Goal: Transaction & Acquisition: Purchase product/service

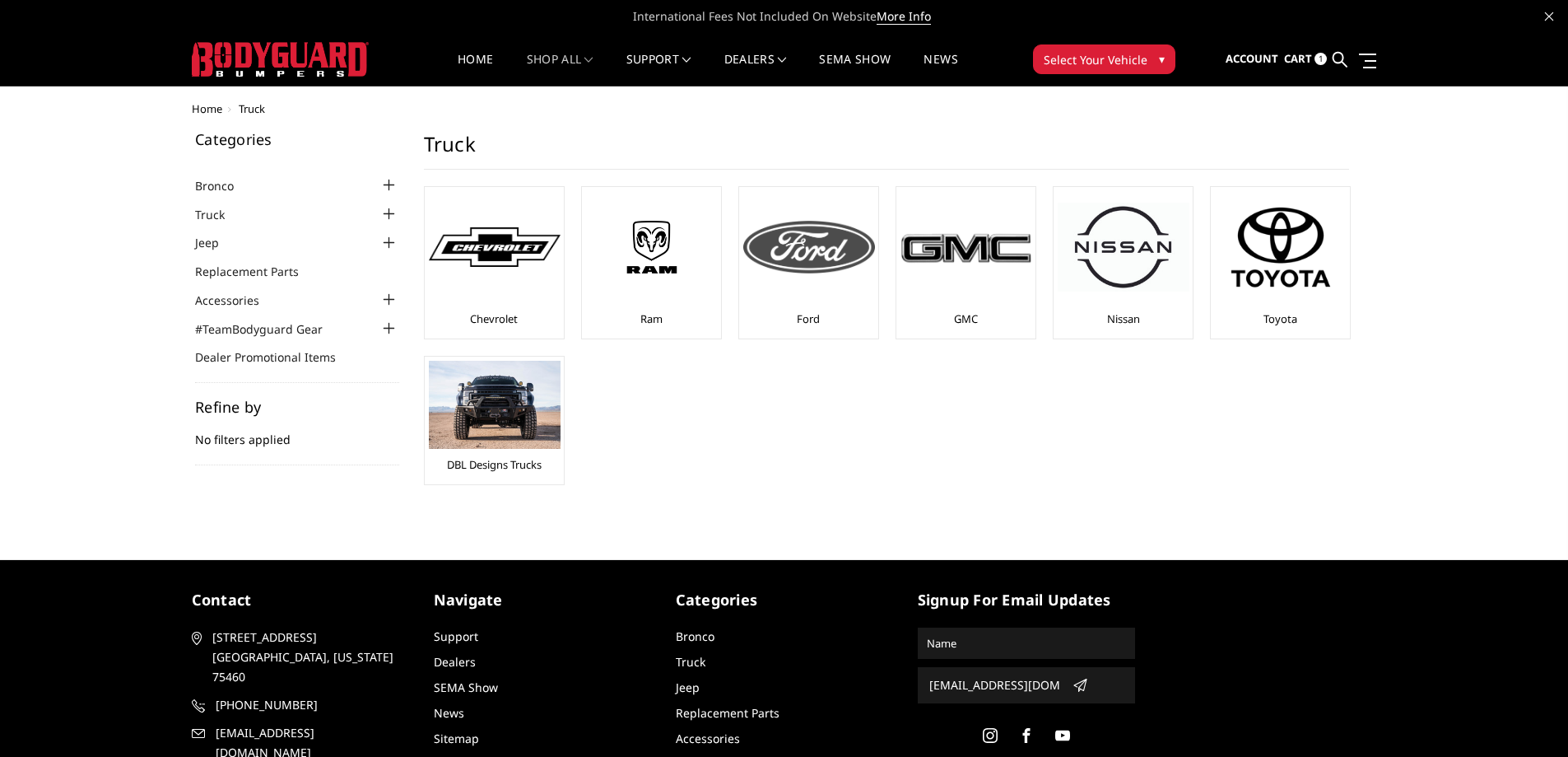
click at [790, 313] on div "Ford" at bounding box center [809, 262] width 131 height 143
click at [783, 245] on img at bounding box center [809, 247] width 131 height 53
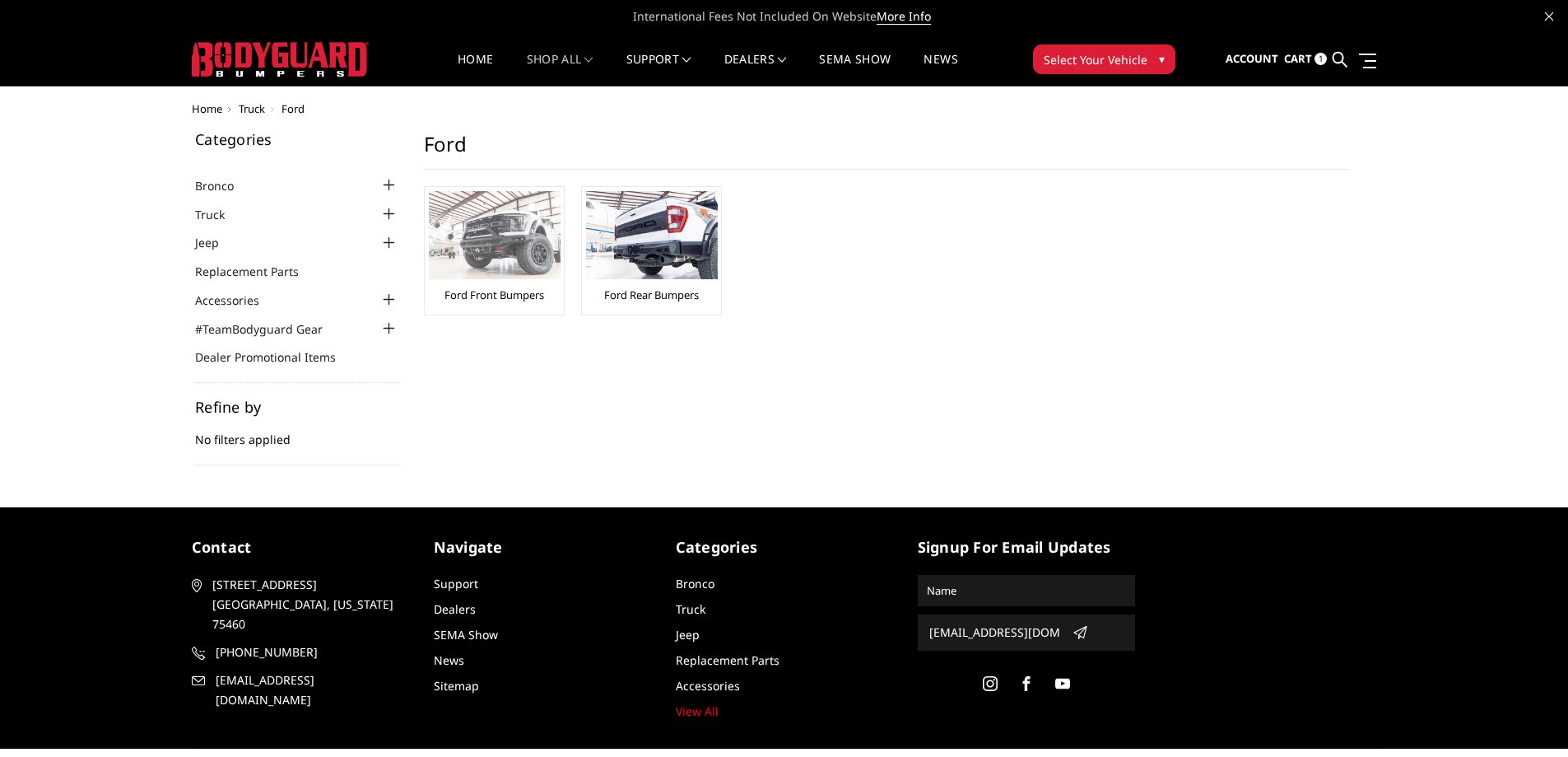
click at [513, 263] on img at bounding box center [494, 234] width 131 height 88
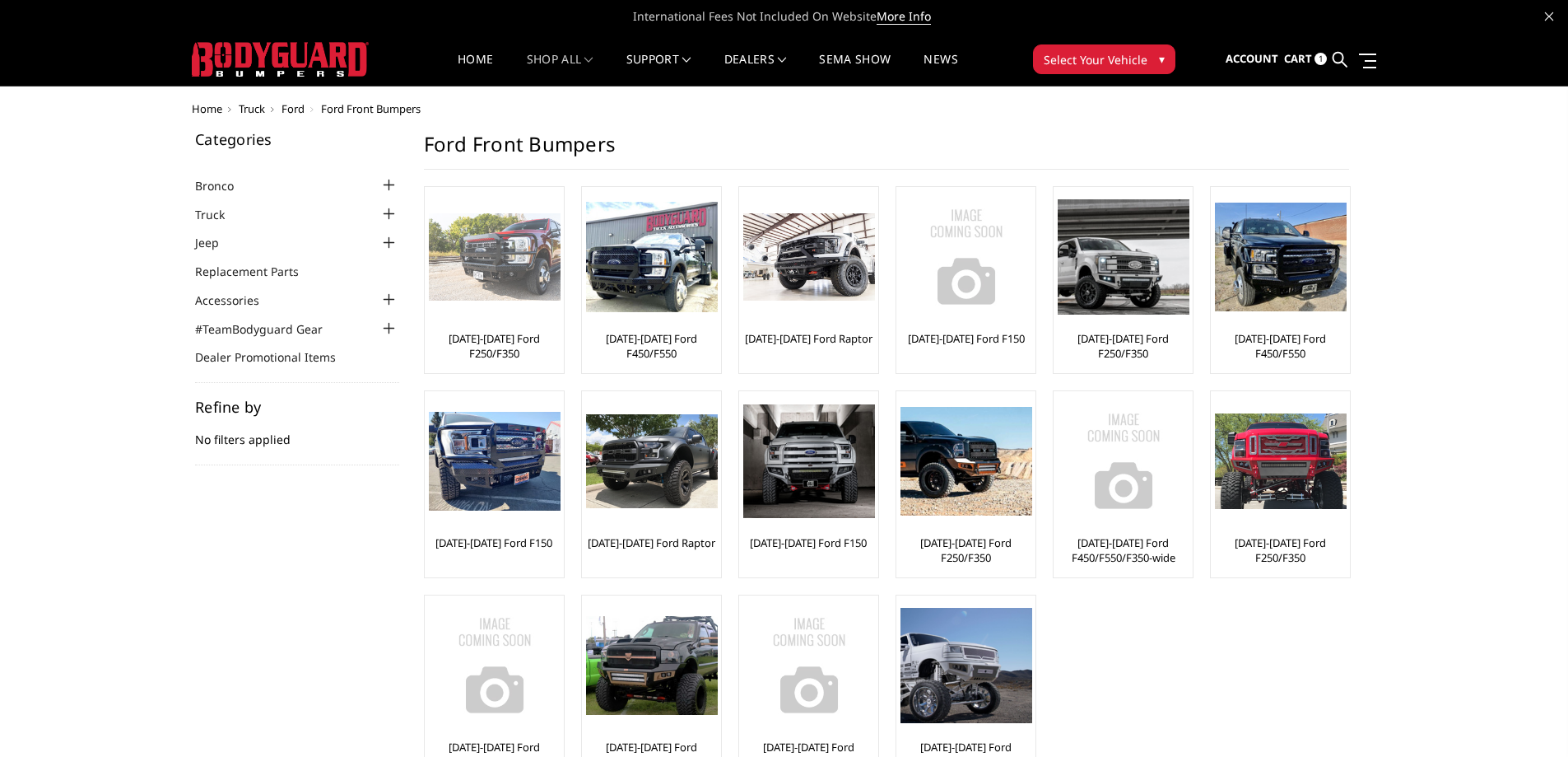
click at [520, 275] on img at bounding box center [494, 257] width 131 height 88
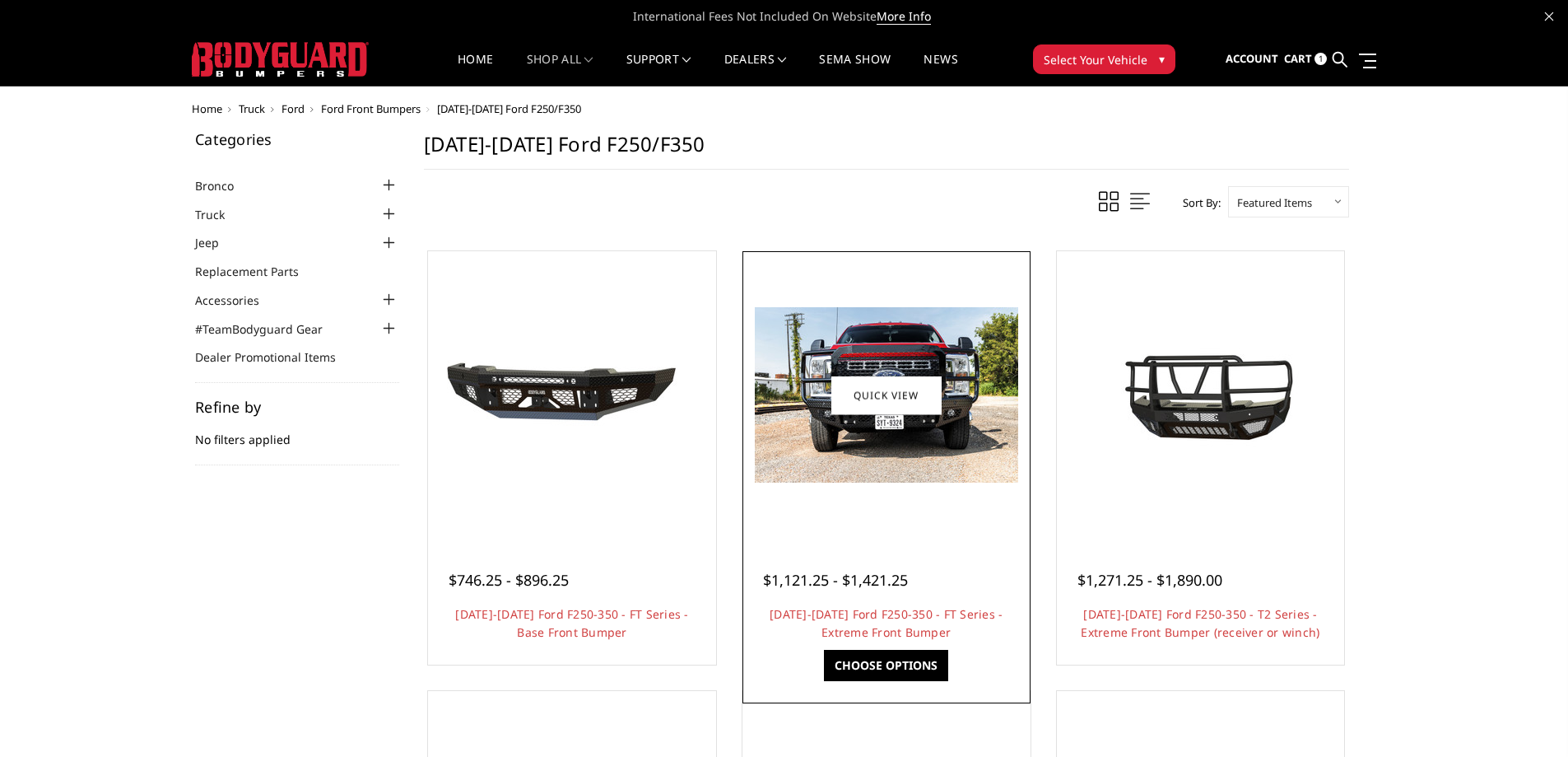
click at [941, 438] on img at bounding box center [886, 395] width 263 height 175
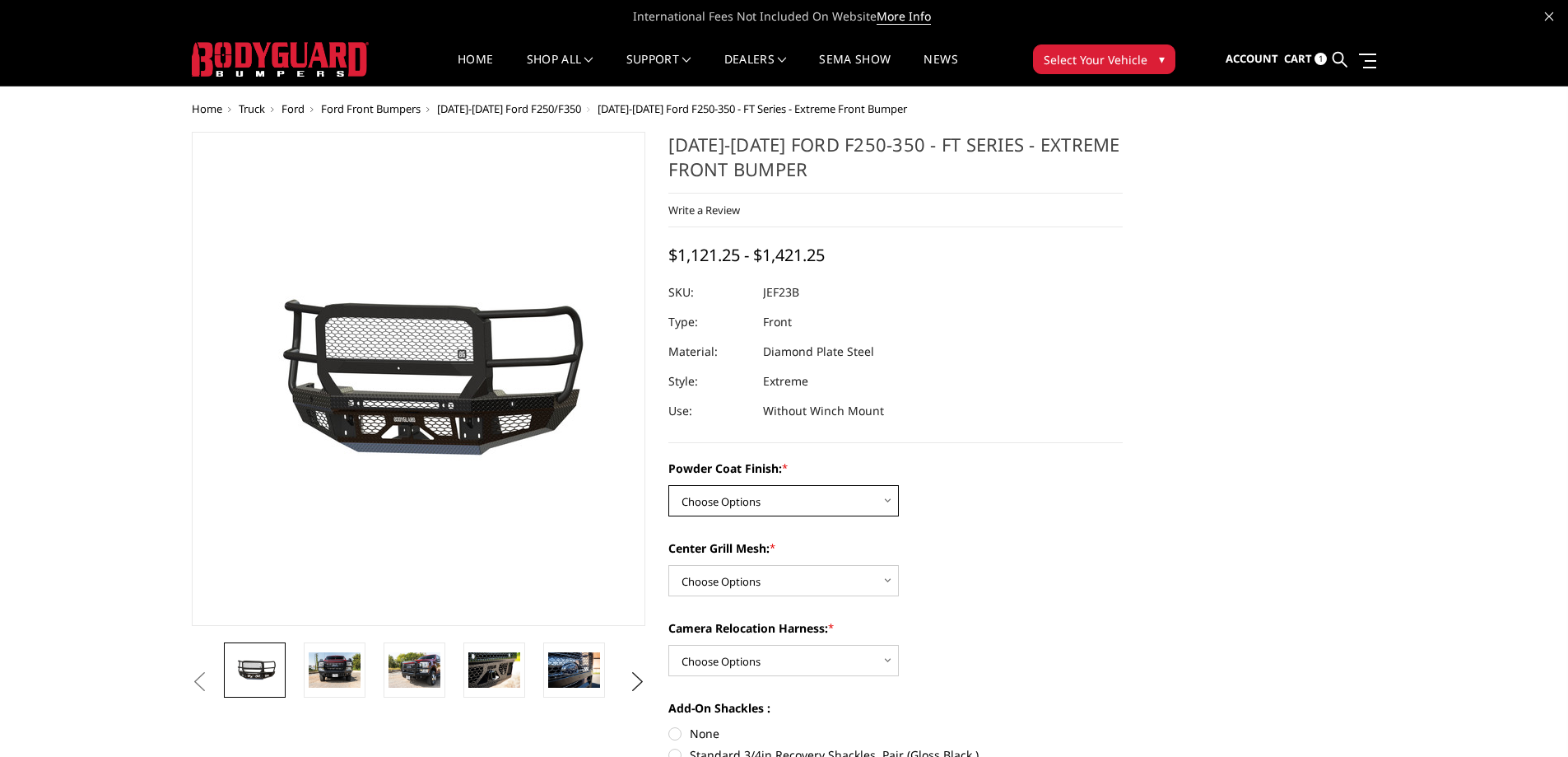
click at [759, 495] on select "Choose Options Bare Metal Gloss Black Powder Coat Textured Black Powder Coat" at bounding box center [783, 501] width 231 height 31
select select "3265"
click at [668, 485] on select "Choose Options Bare Metal Gloss Black Powder Coat Textured Black Powder Coat" at bounding box center [783, 501] width 231 height 31
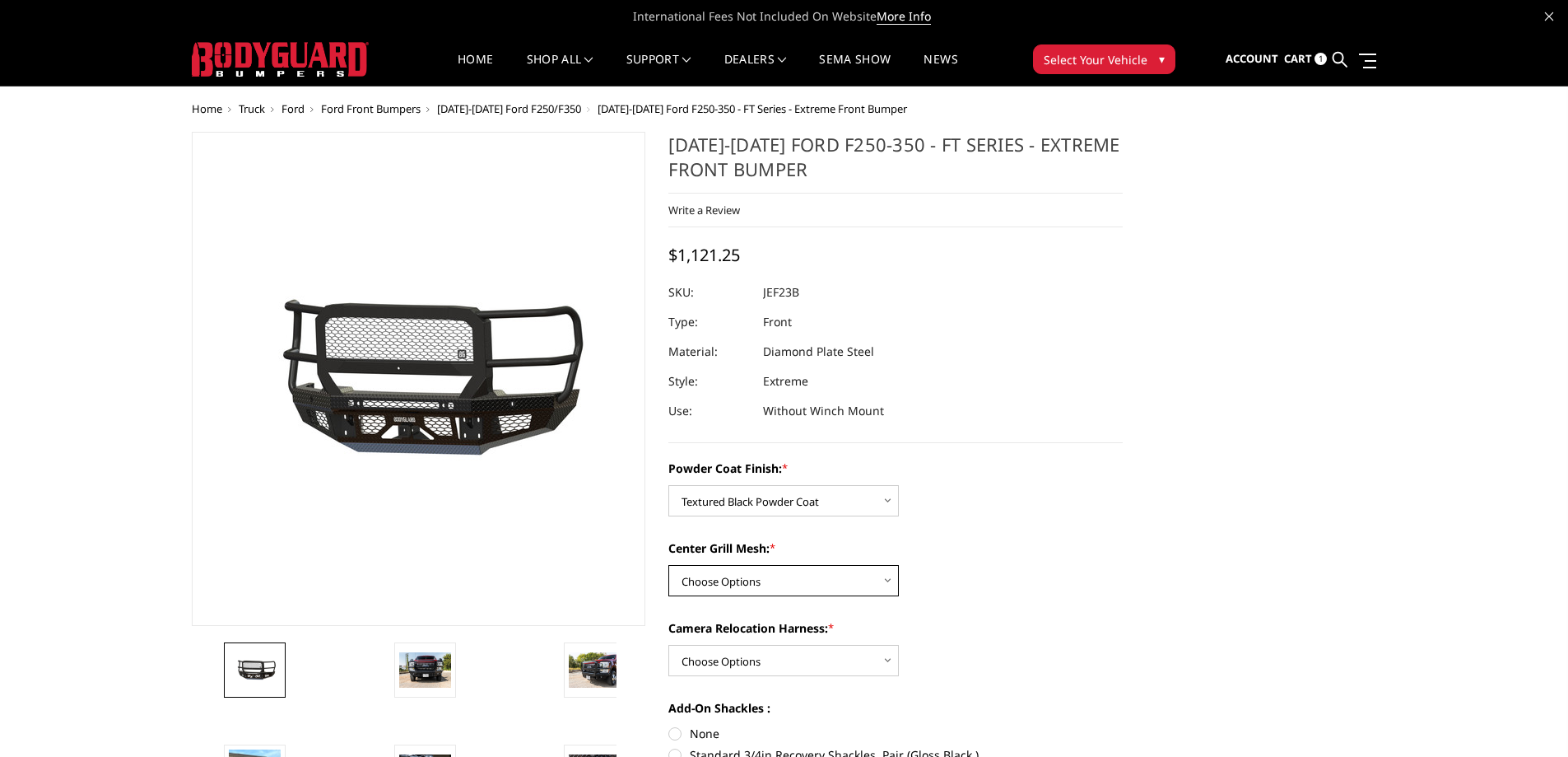
click at [758, 585] on select "Choose Options WITH Expanded Metal in Center Grill WITHOUT Expanded Metal in Ce…" at bounding box center [783, 580] width 231 height 31
select select "3266"
click at [668, 565] on select "Choose Options WITH Expanded Metal in Center Grill WITHOUT Expanded Metal in Ce…" at bounding box center [783, 580] width 231 height 31
click at [759, 658] on select "Choose Options WITH Camera Relocation Harness WITHOUT Camera Relocation Harness" at bounding box center [783, 660] width 231 height 31
select select "3268"
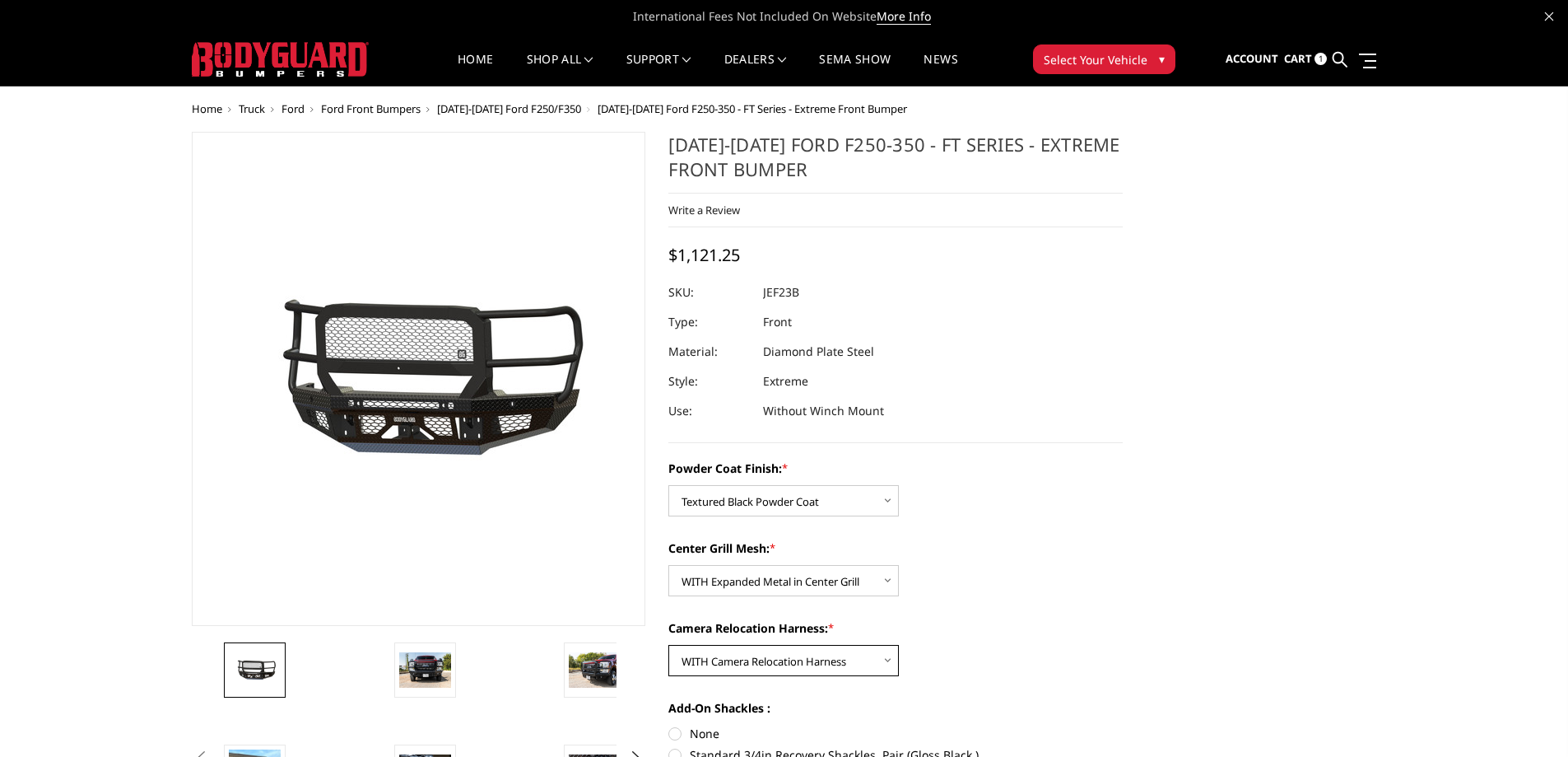
click at [668, 645] on select "Choose Options WITH Camera Relocation Harness WITHOUT Camera Relocation Harness" at bounding box center [783, 660] width 231 height 31
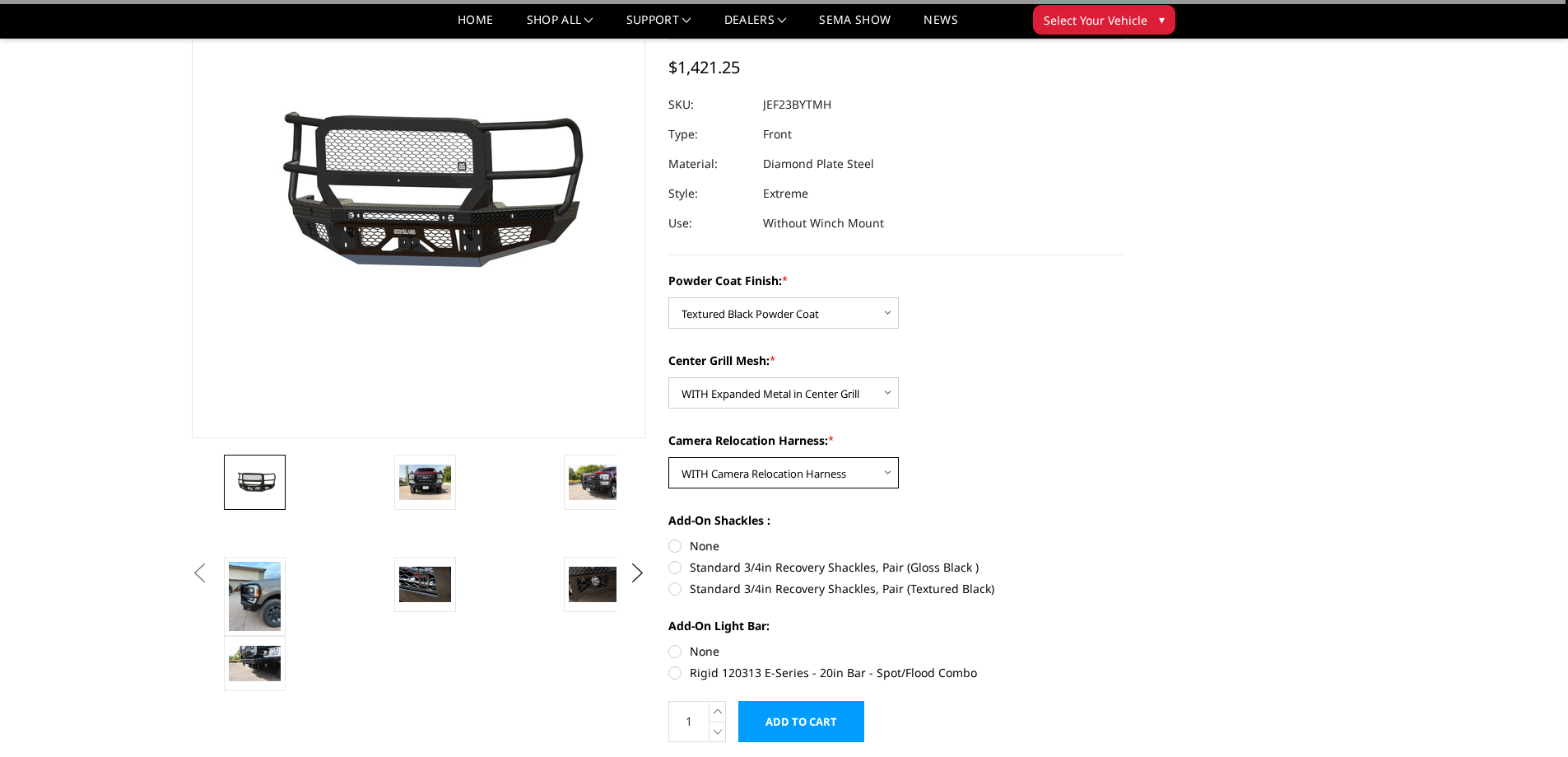
scroll to position [165, 0]
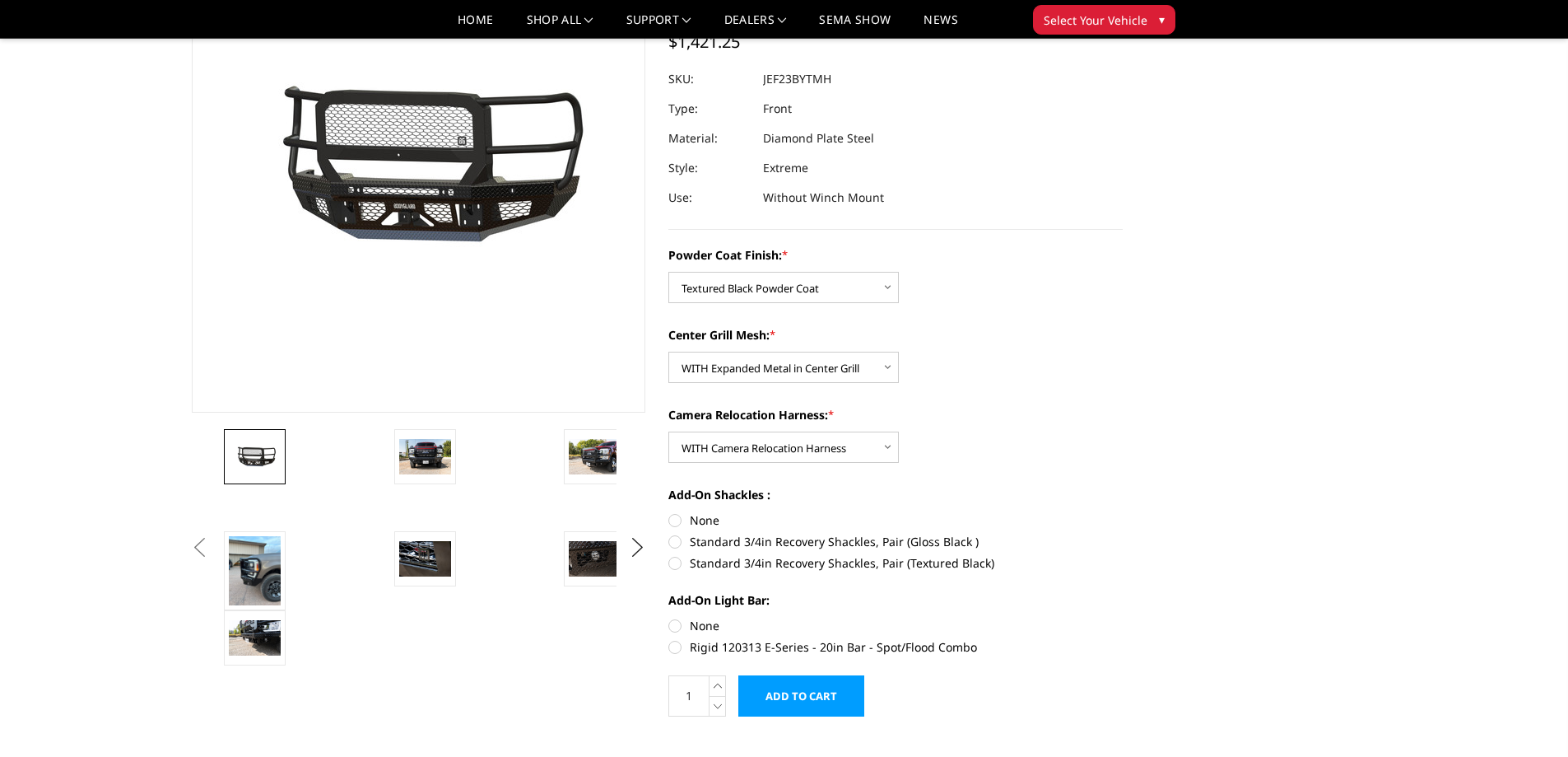
click at [674, 521] on label "None" at bounding box center [895, 520] width 454 height 17
click at [669, 513] on input "None" at bounding box center [668, 512] width 1 height 1
radio input "true"
click at [677, 627] on label "None" at bounding box center [895, 625] width 454 height 17
click at [669, 617] on input "None" at bounding box center [668, 617] width 1 height 1
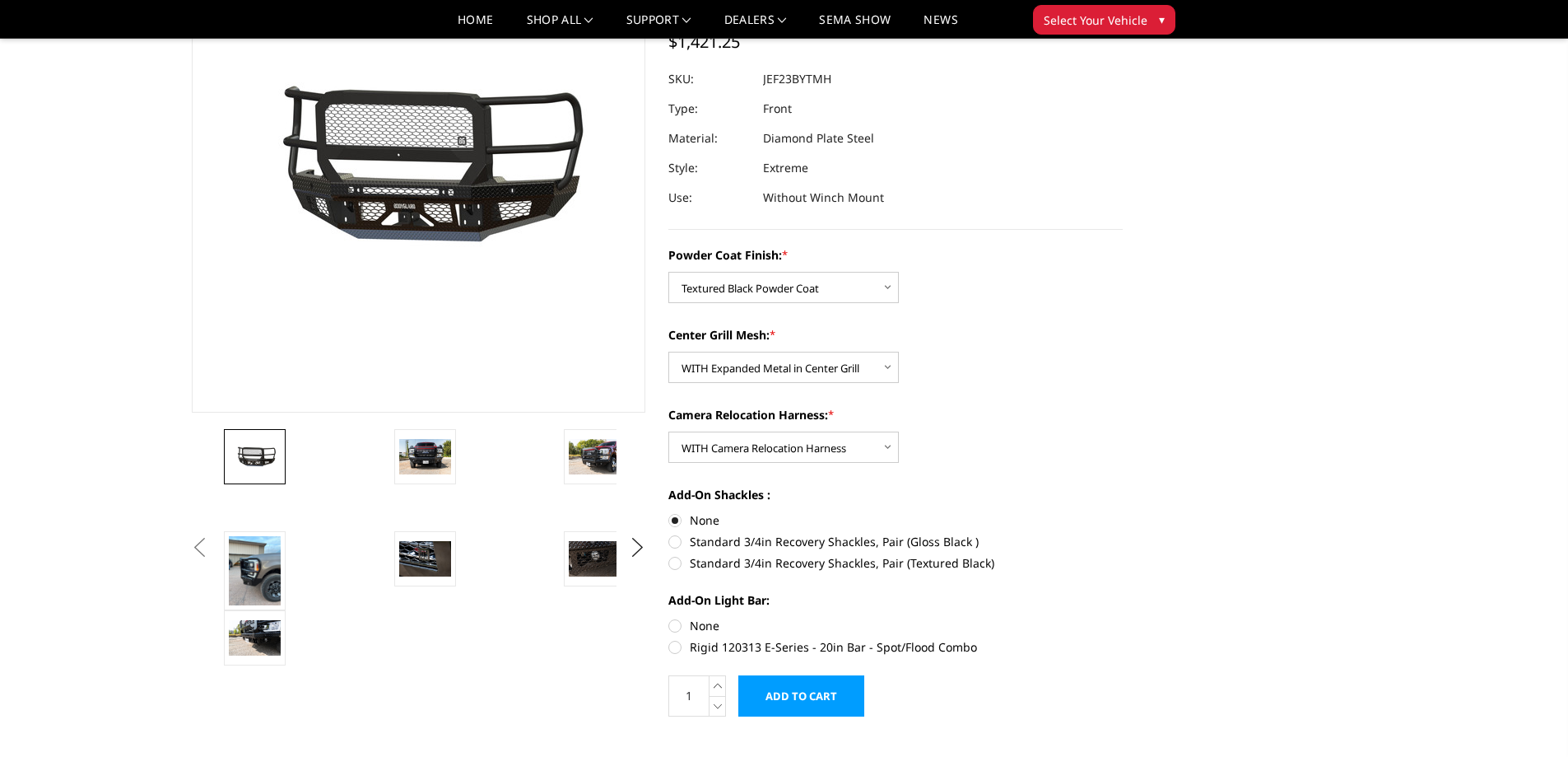
radio input "true"
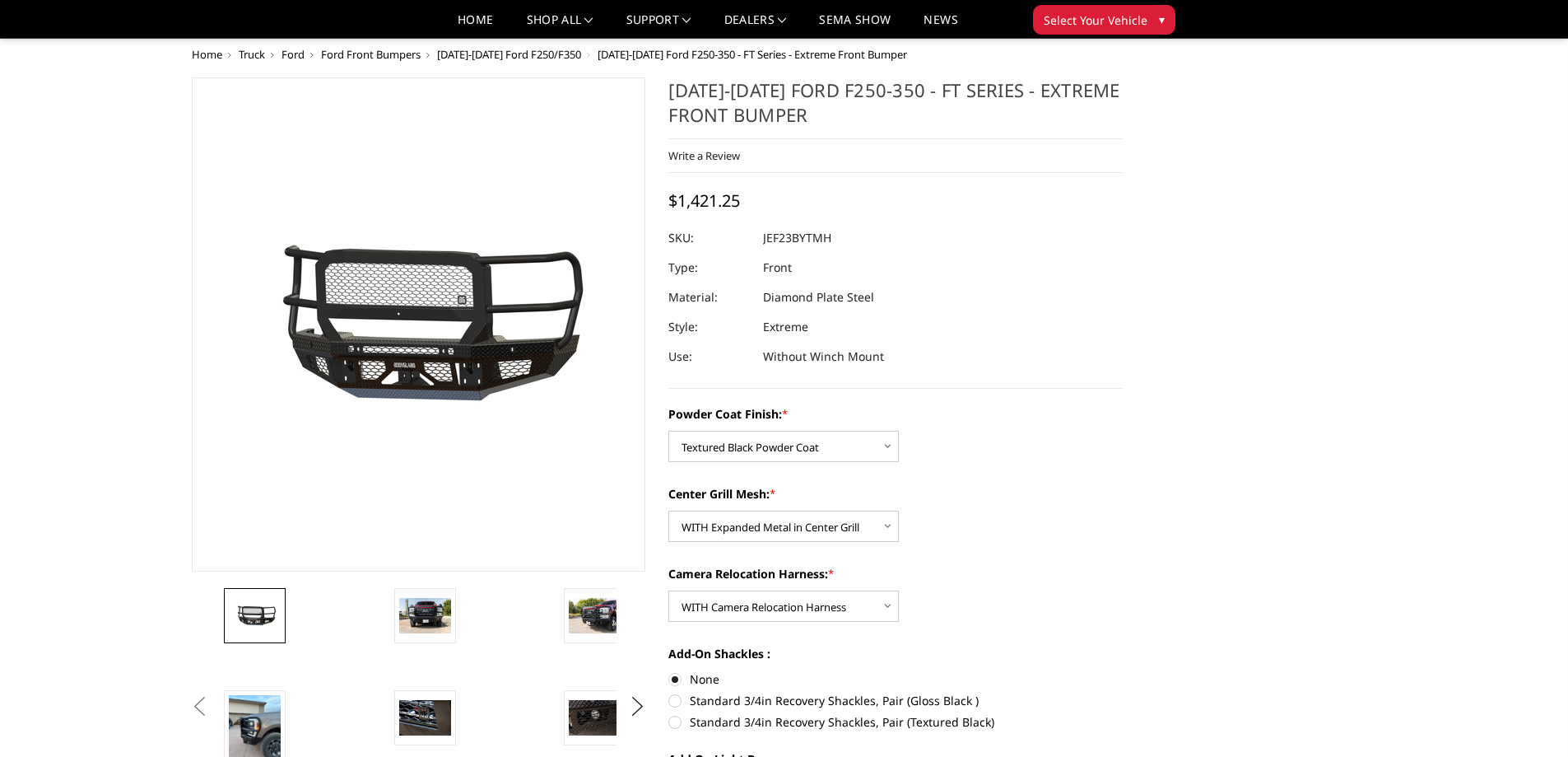
scroll to position [0, 0]
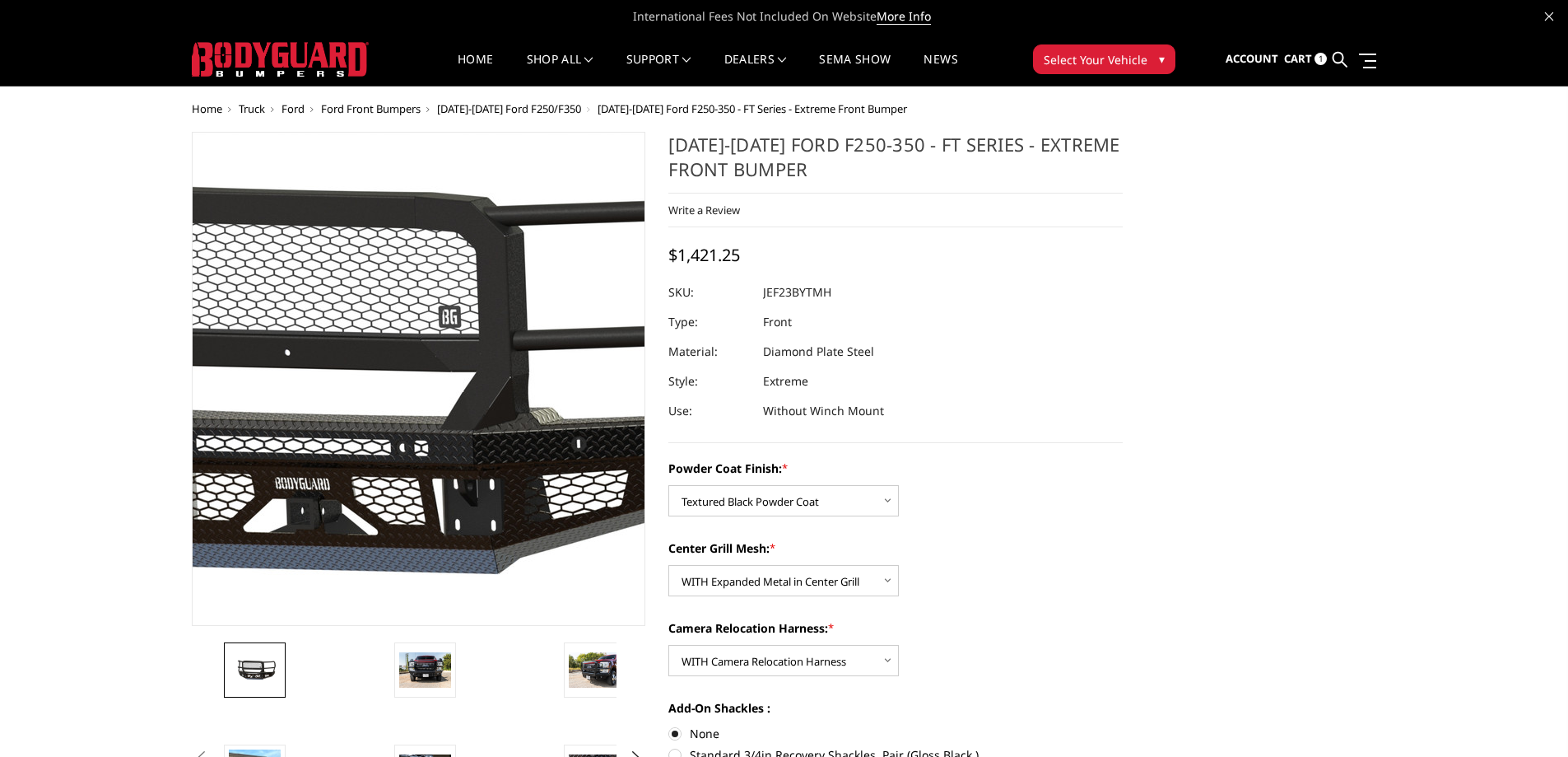
click at [480, 464] on img at bounding box center [337, 379] width 1054 height 493
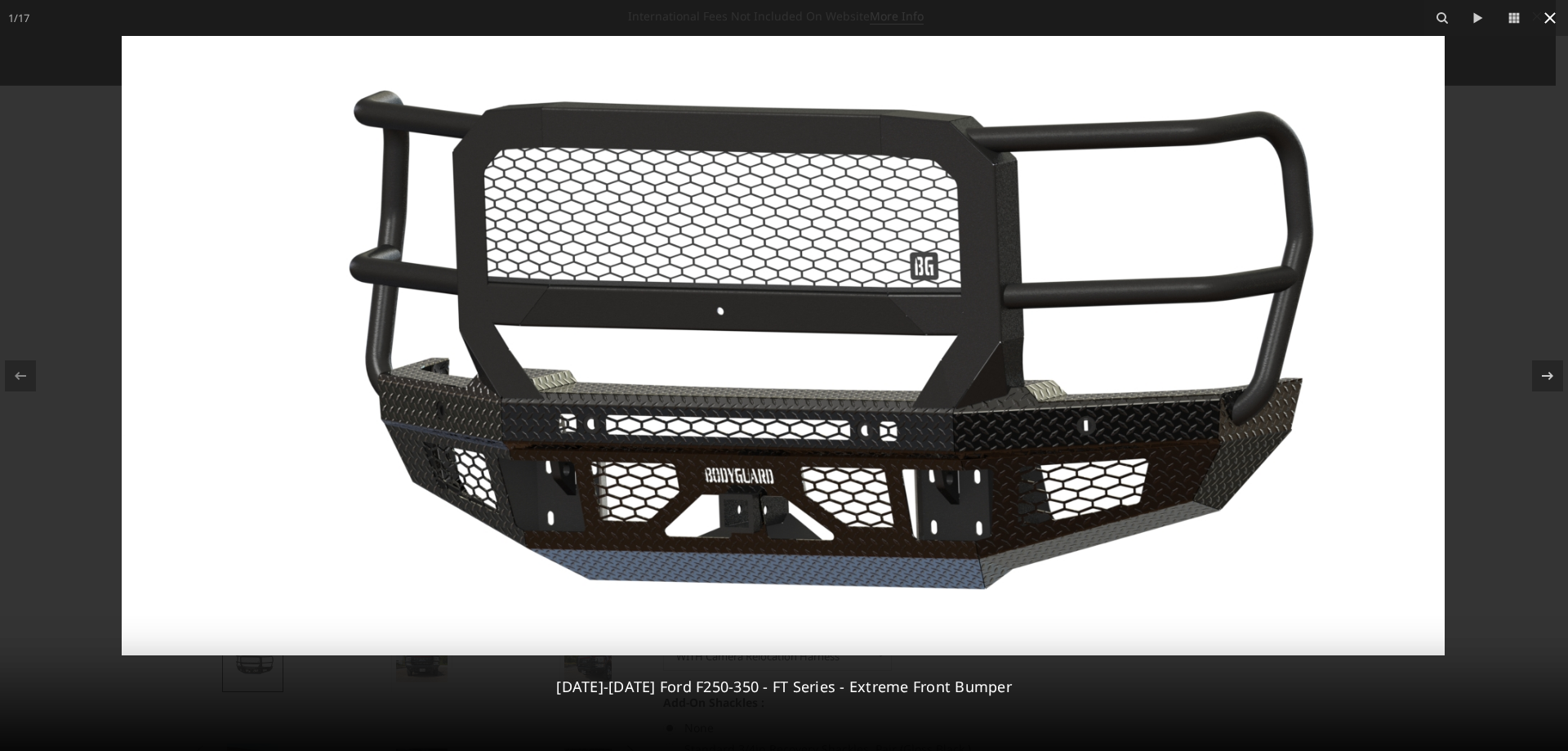
click at [1555, 21] on icon at bounding box center [1551, 18] width 20 height 20
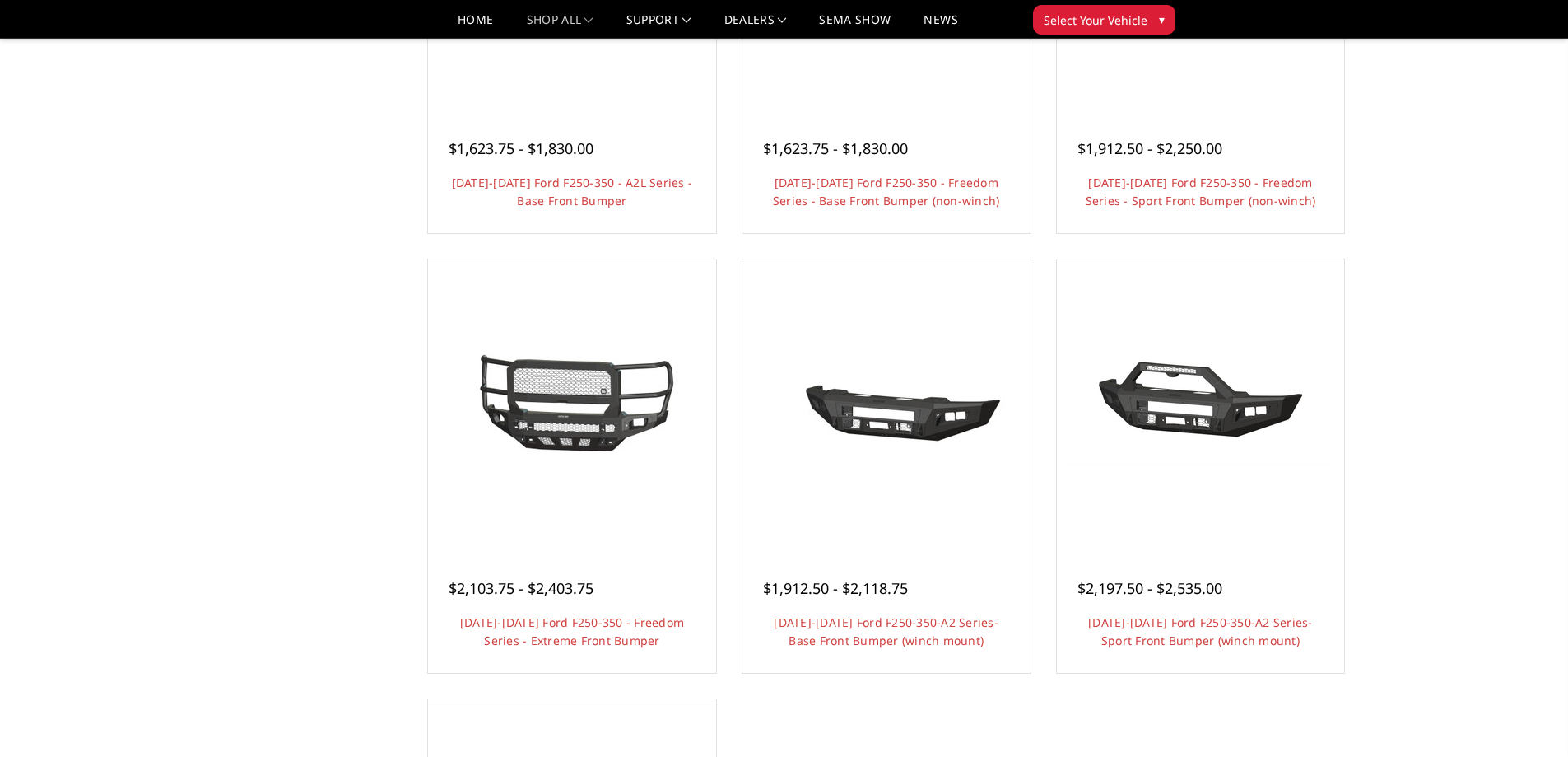
scroll to position [824, 0]
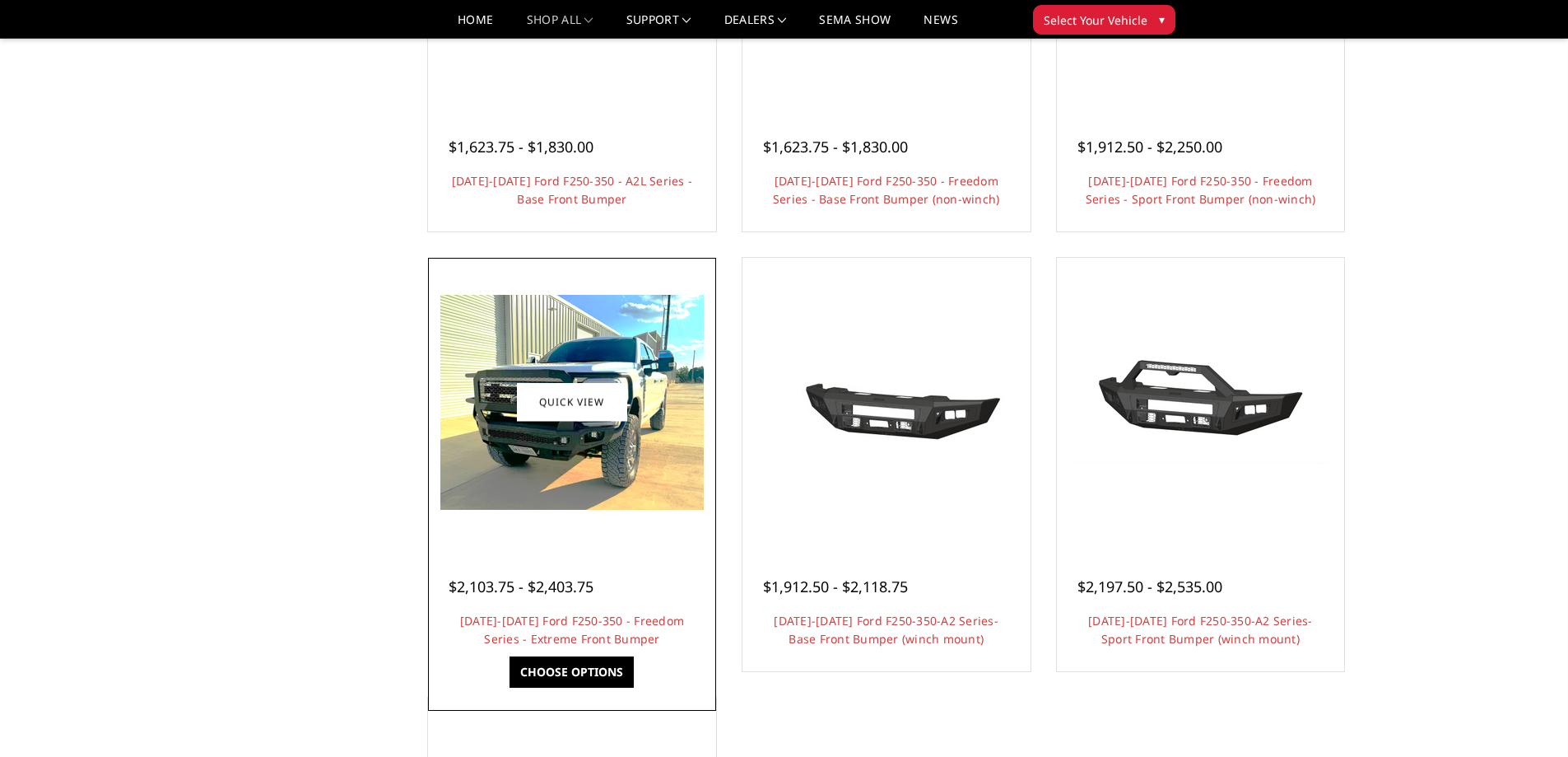
click at [562, 436] on img at bounding box center [572, 402] width 263 height 215
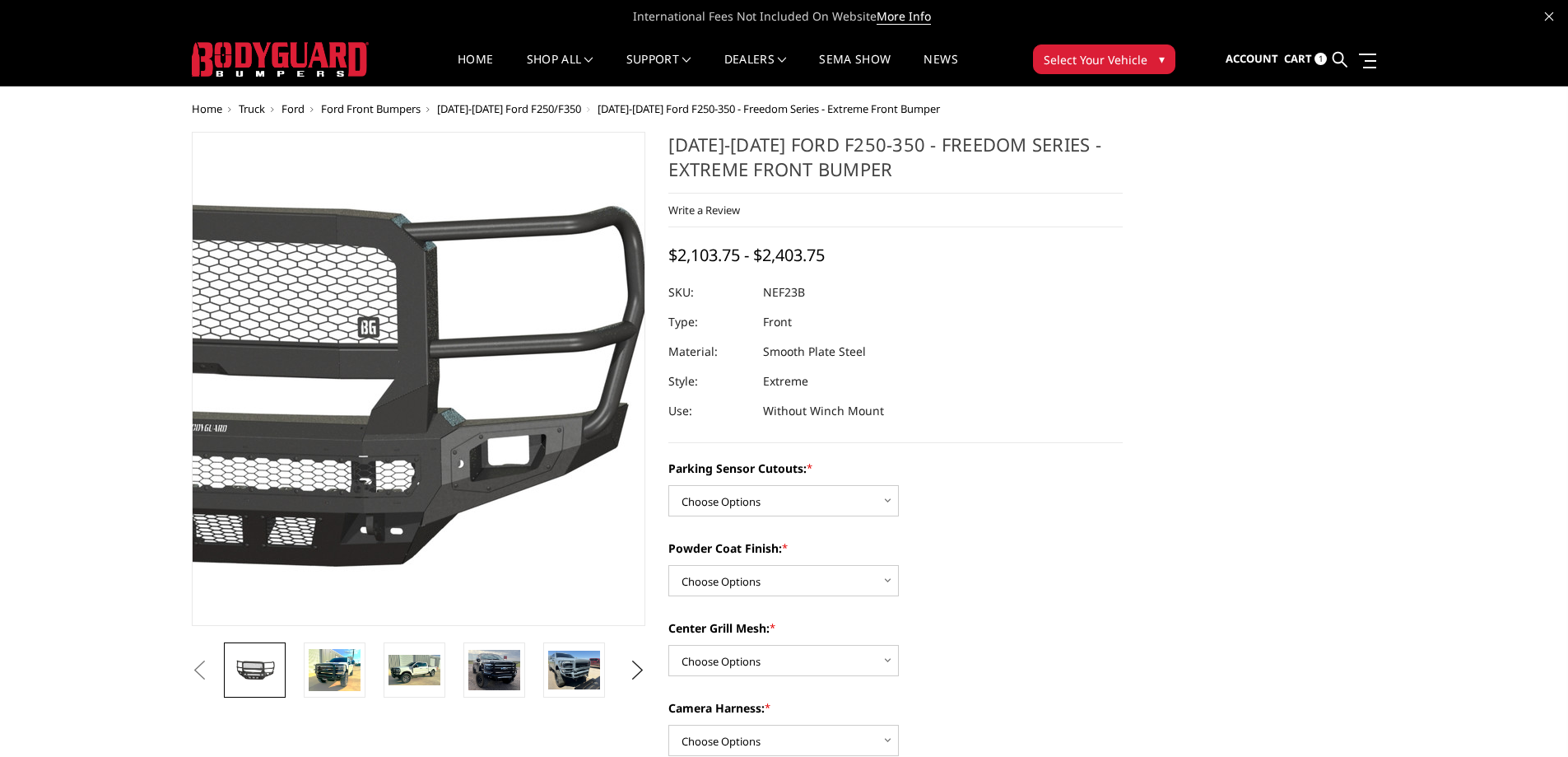
click at [552, 385] on img at bounding box center [243, 378] width 1054 height 576
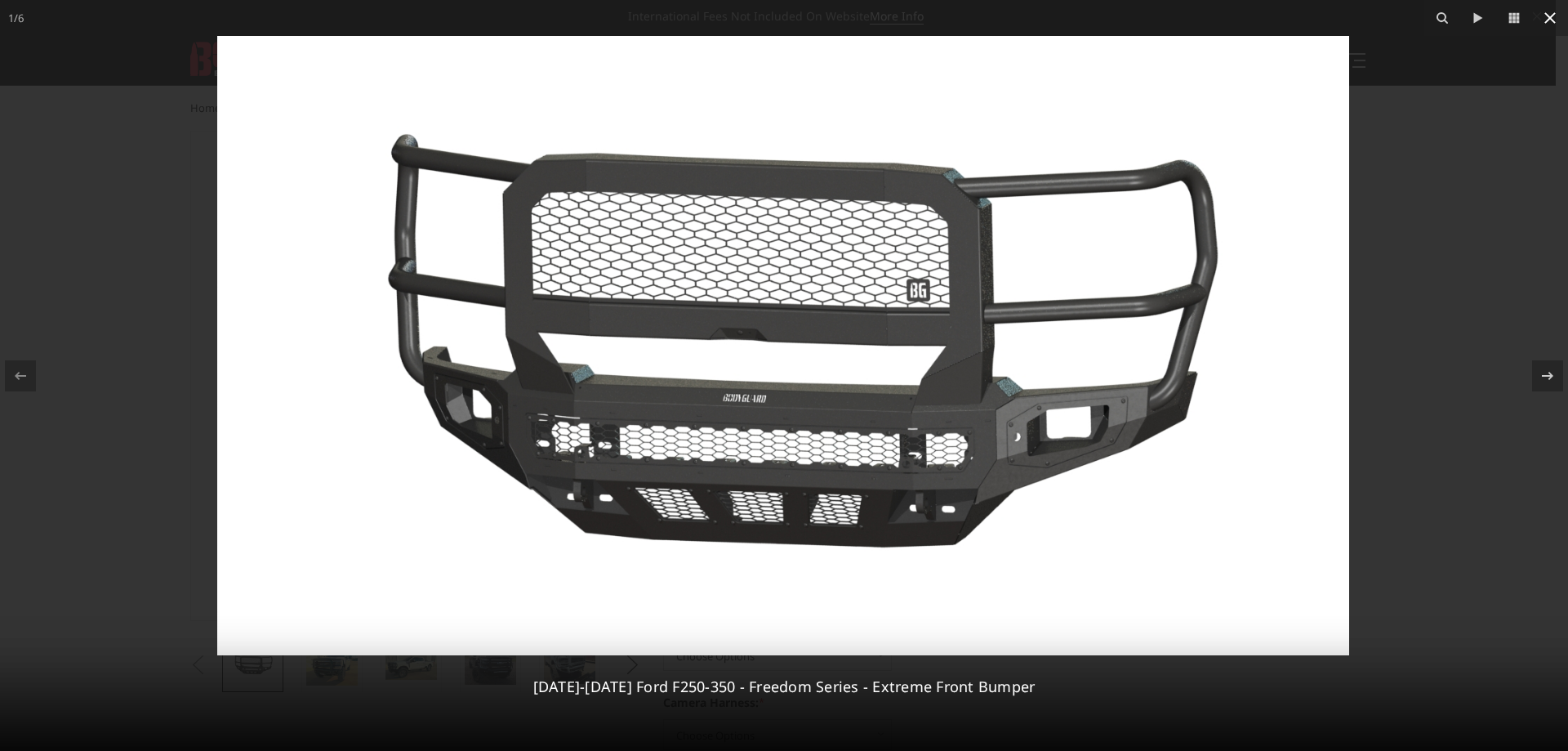
click at [1551, 29] on button at bounding box center [1551, 18] width 36 height 36
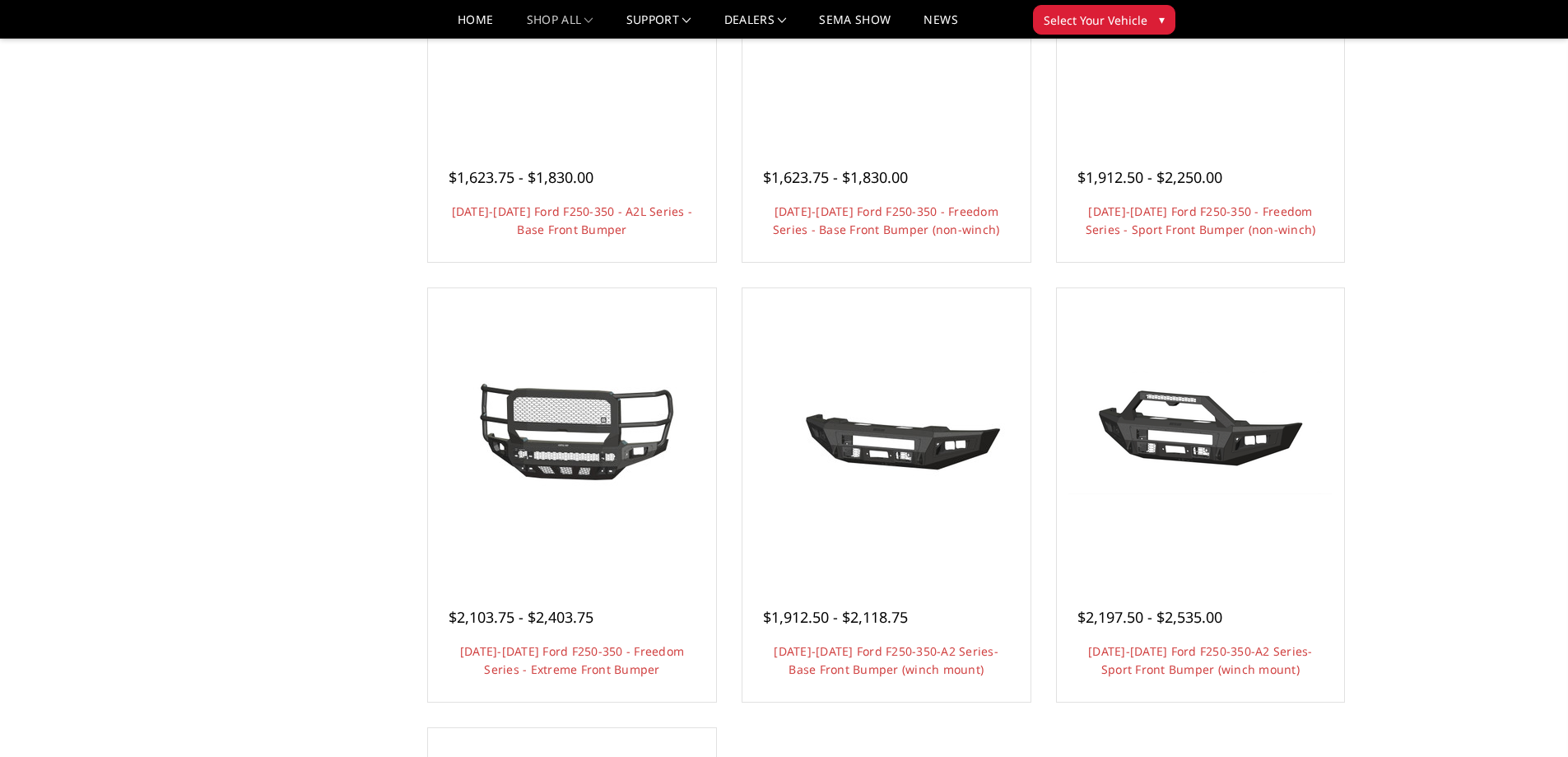
scroll to position [824, 0]
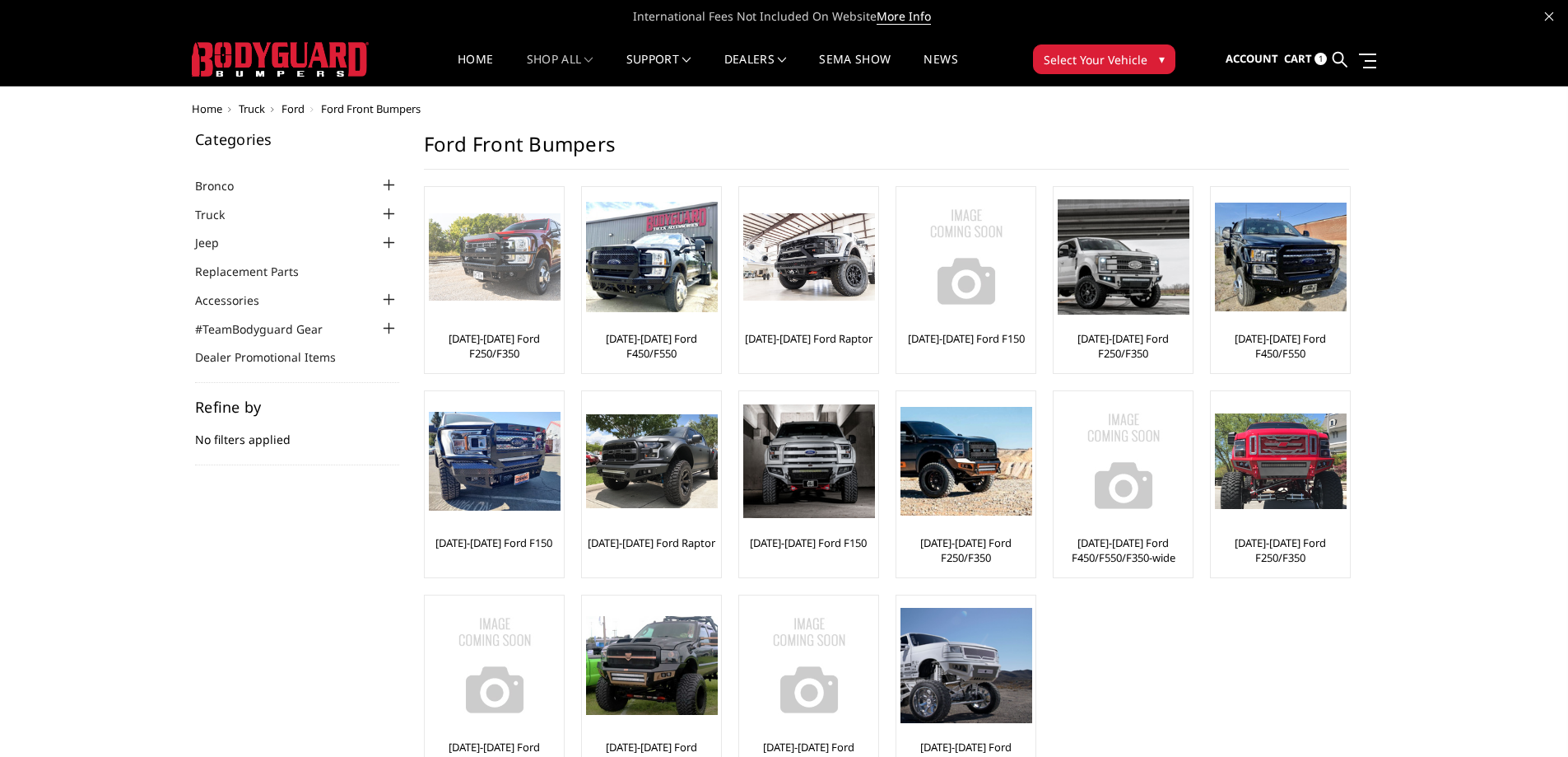
click at [511, 261] on img at bounding box center [494, 257] width 131 height 88
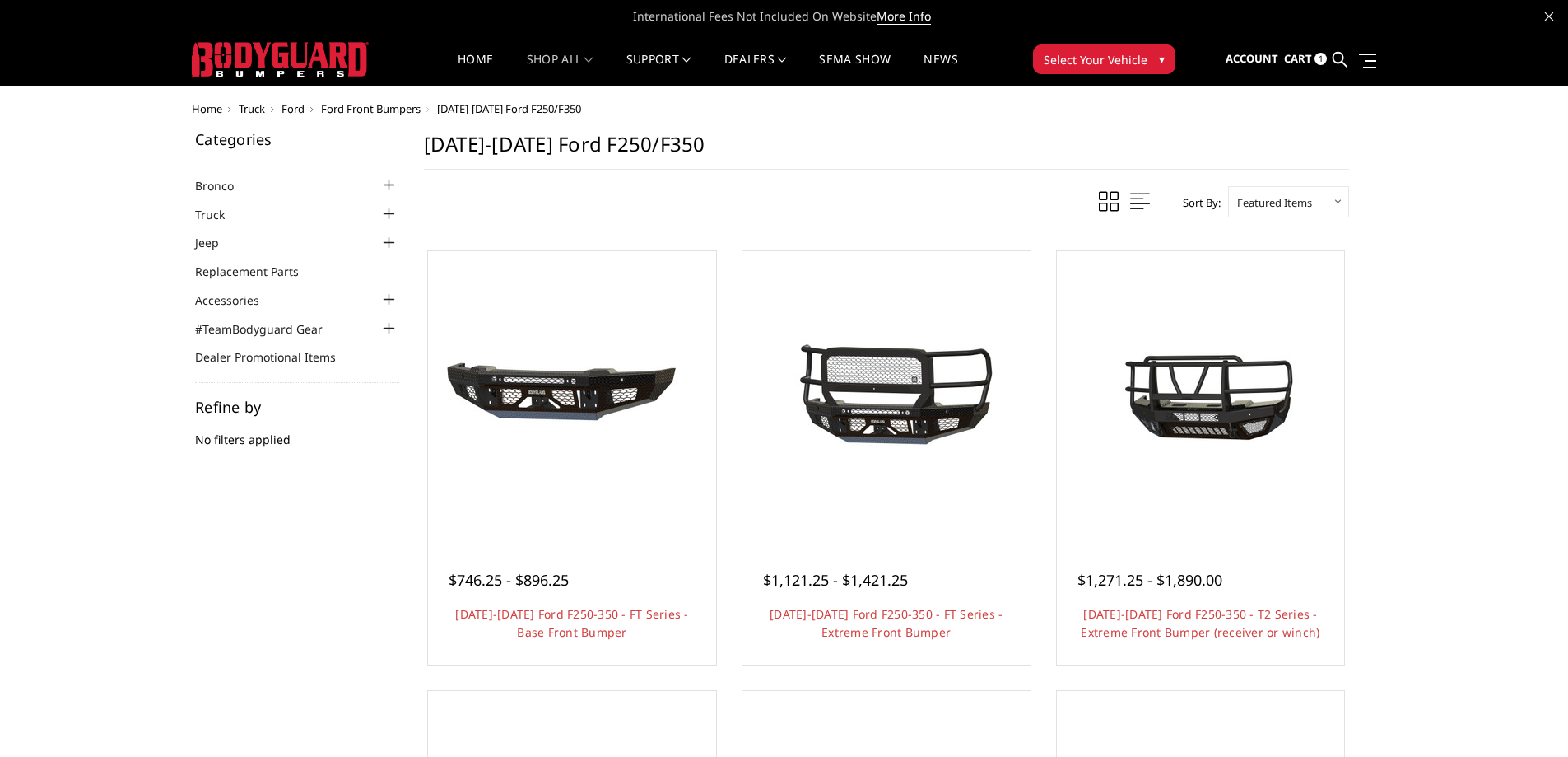
click at [366, 106] on span "Ford Front Bumpers" at bounding box center [370, 109] width 99 height 15
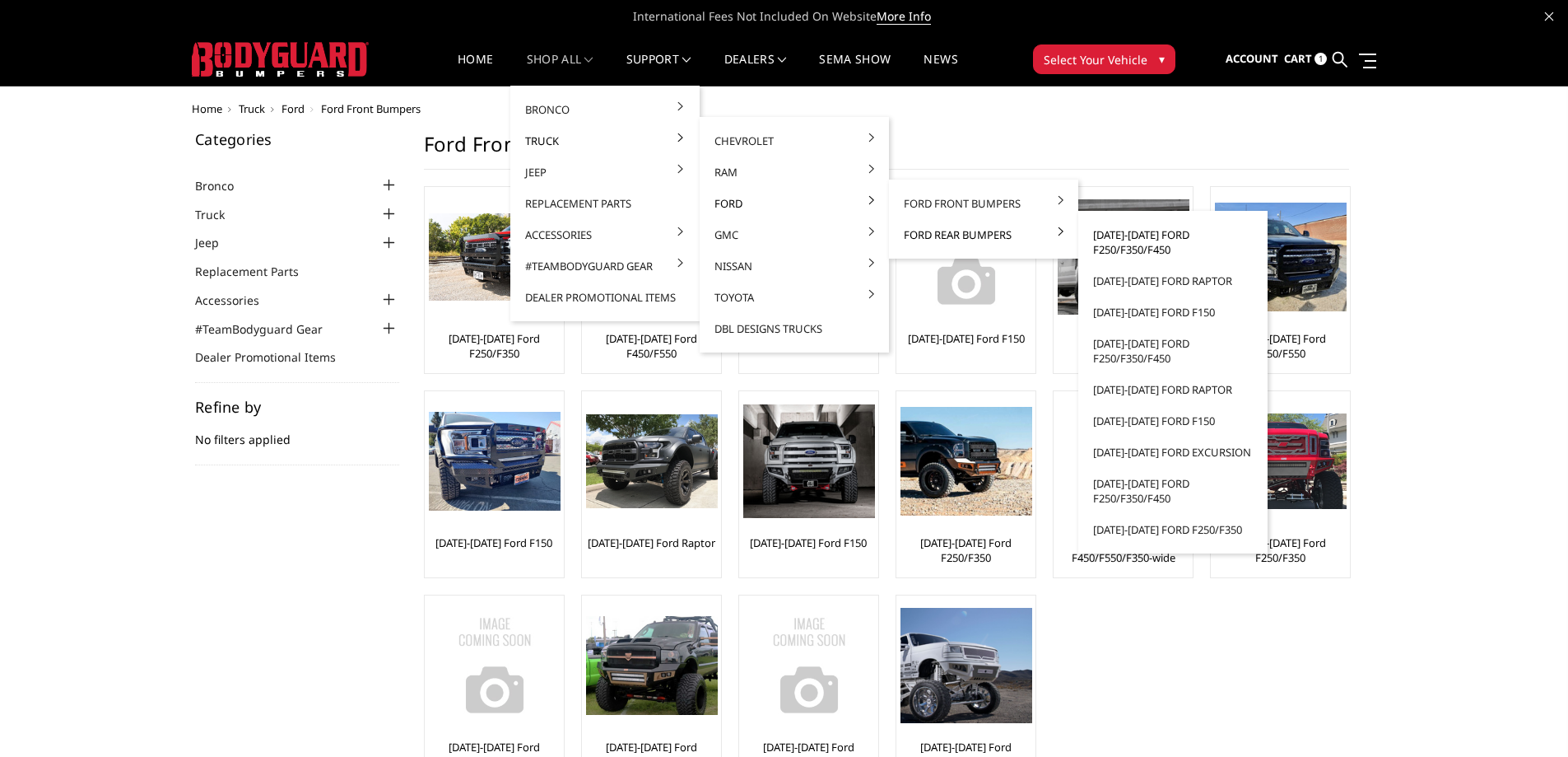
click at [1139, 240] on link "[DATE]-[DATE] Ford F250/F350/F450" at bounding box center [1172, 242] width 176 height 47
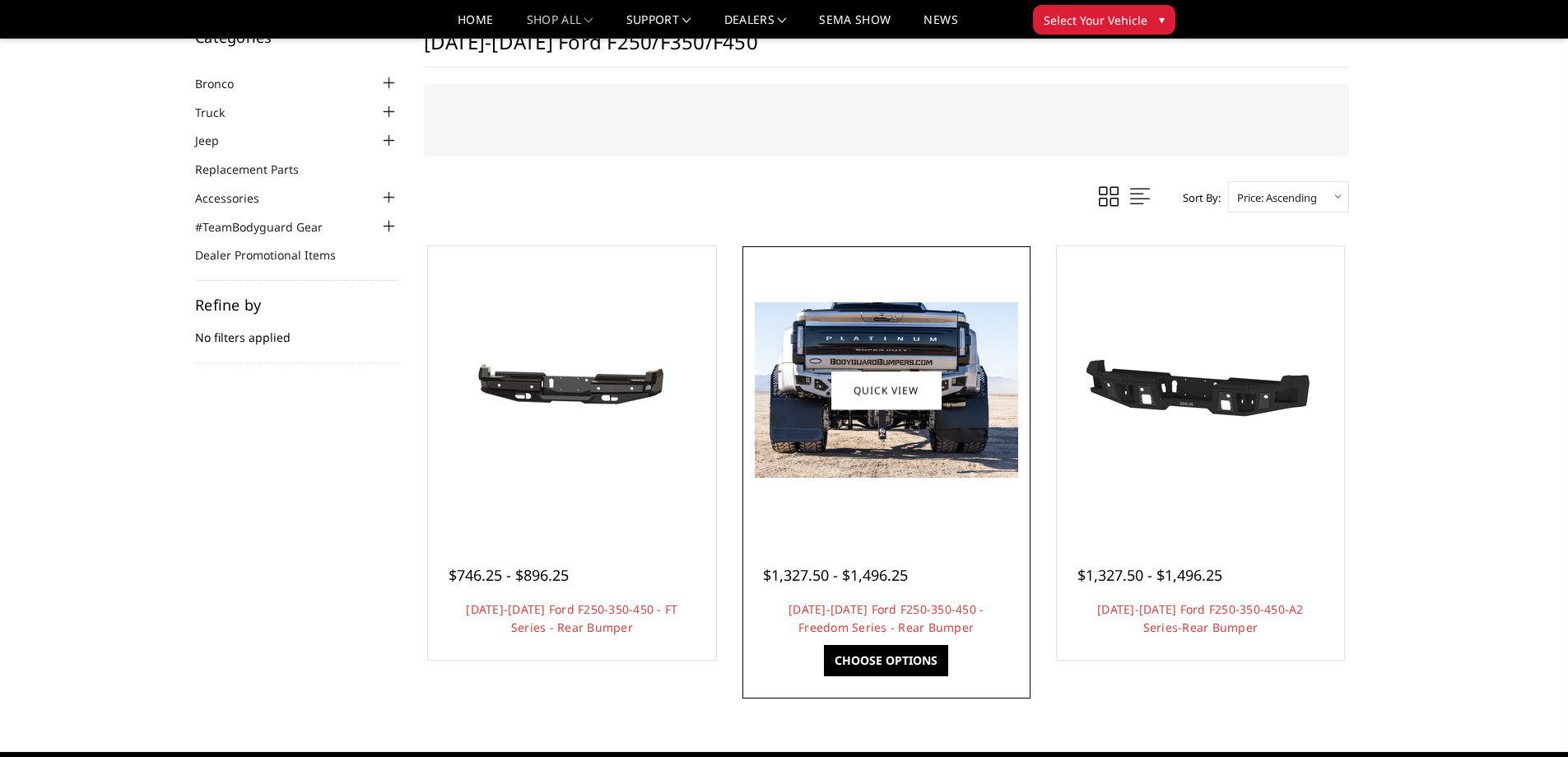
scroll to position [82, 0]
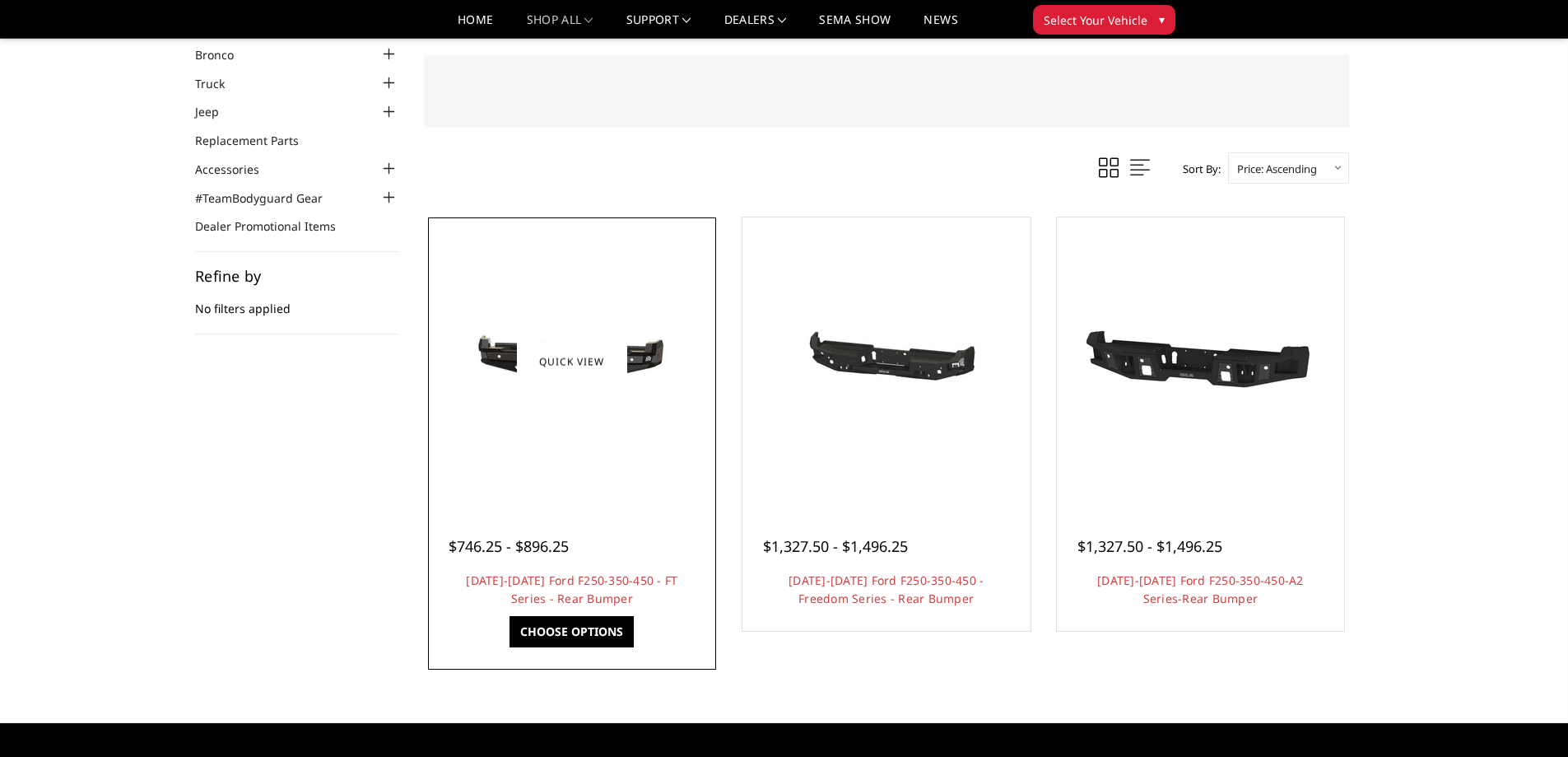
click at [480, 358] on img at bounding box center [572, 361] width 263 height 125
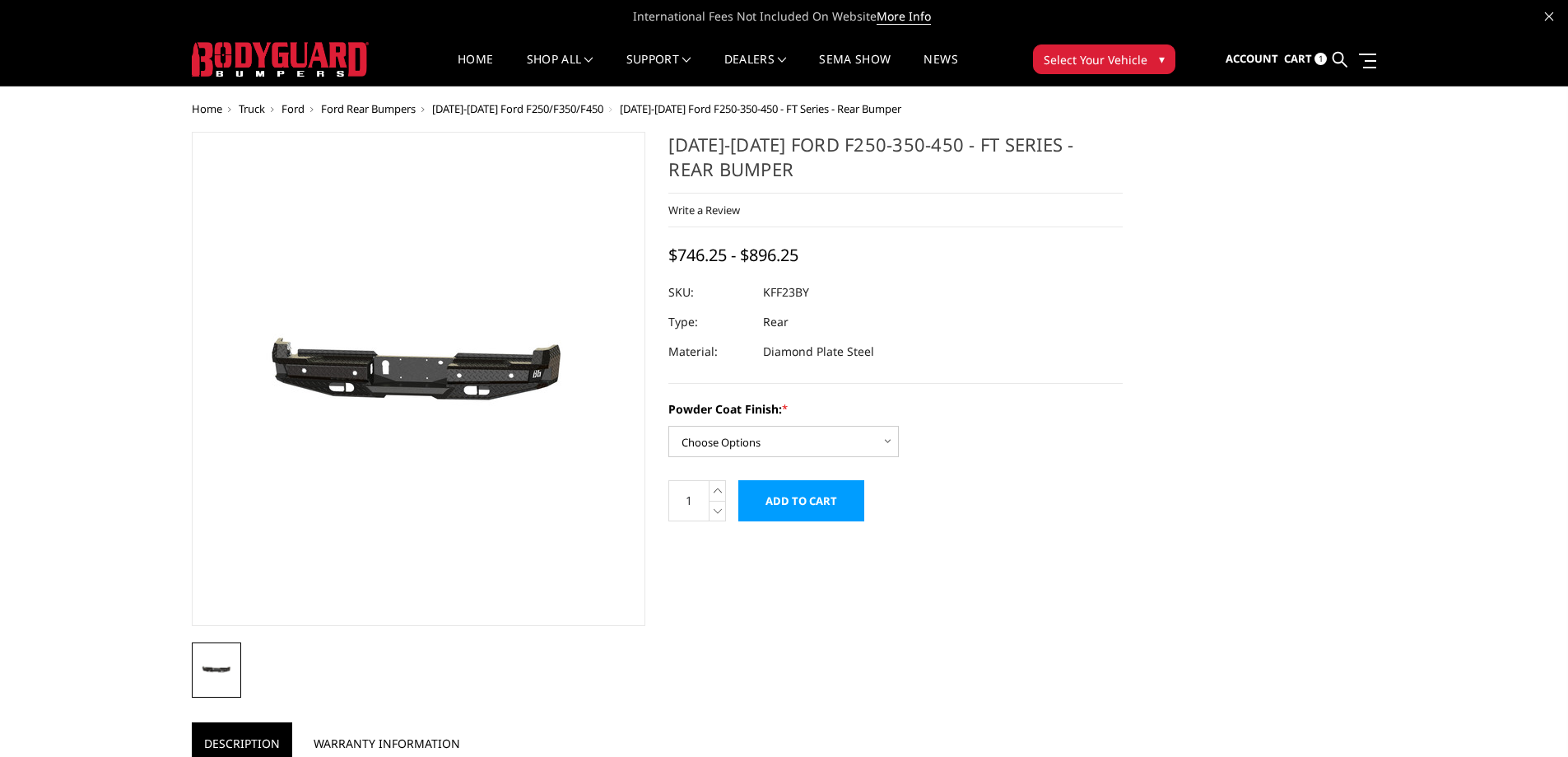
click at [495, 386] on img at bounding box center [319, 379] width 1054 height 502
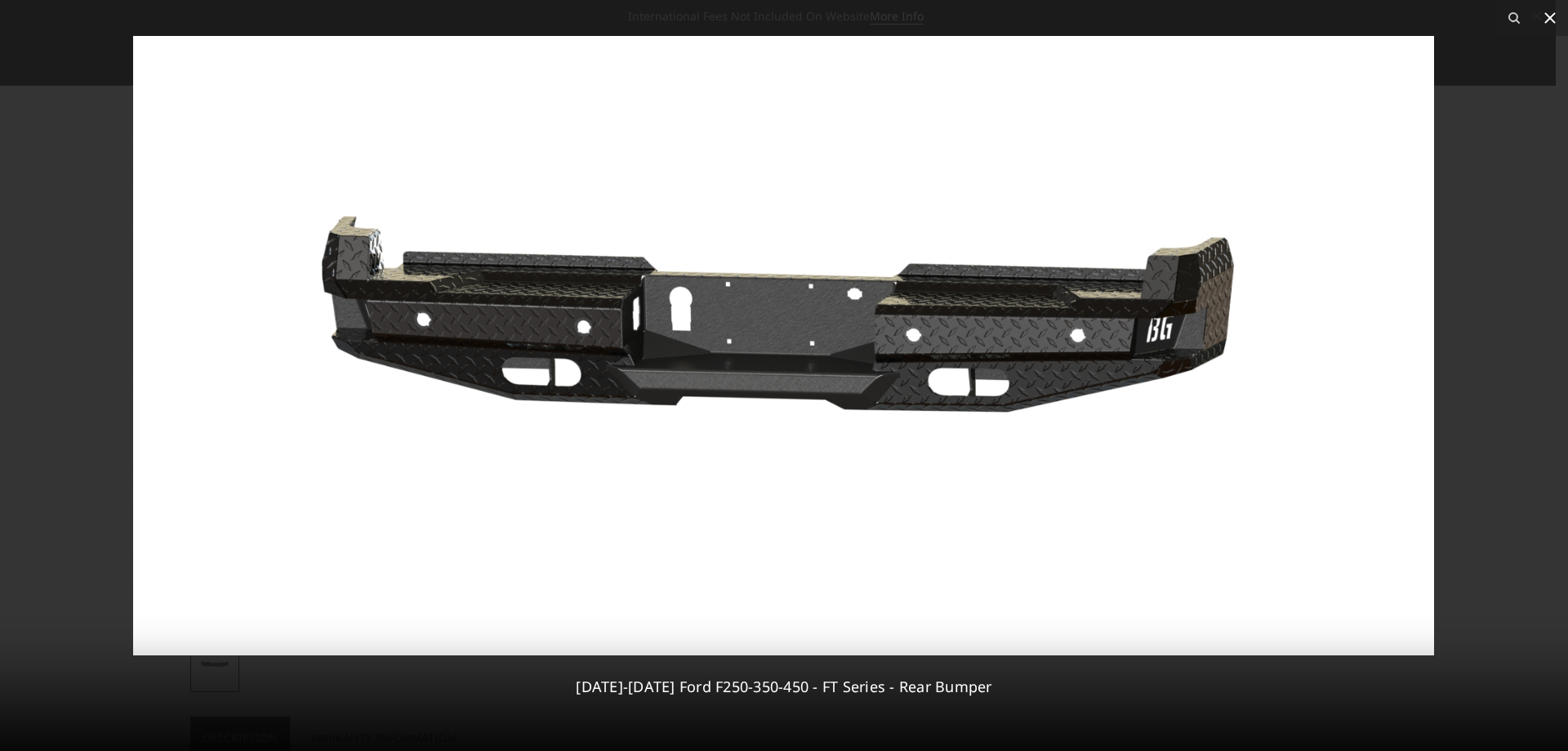
click at [1554, 19] on icon at bounding box center [1551, 18] width 20 height 20
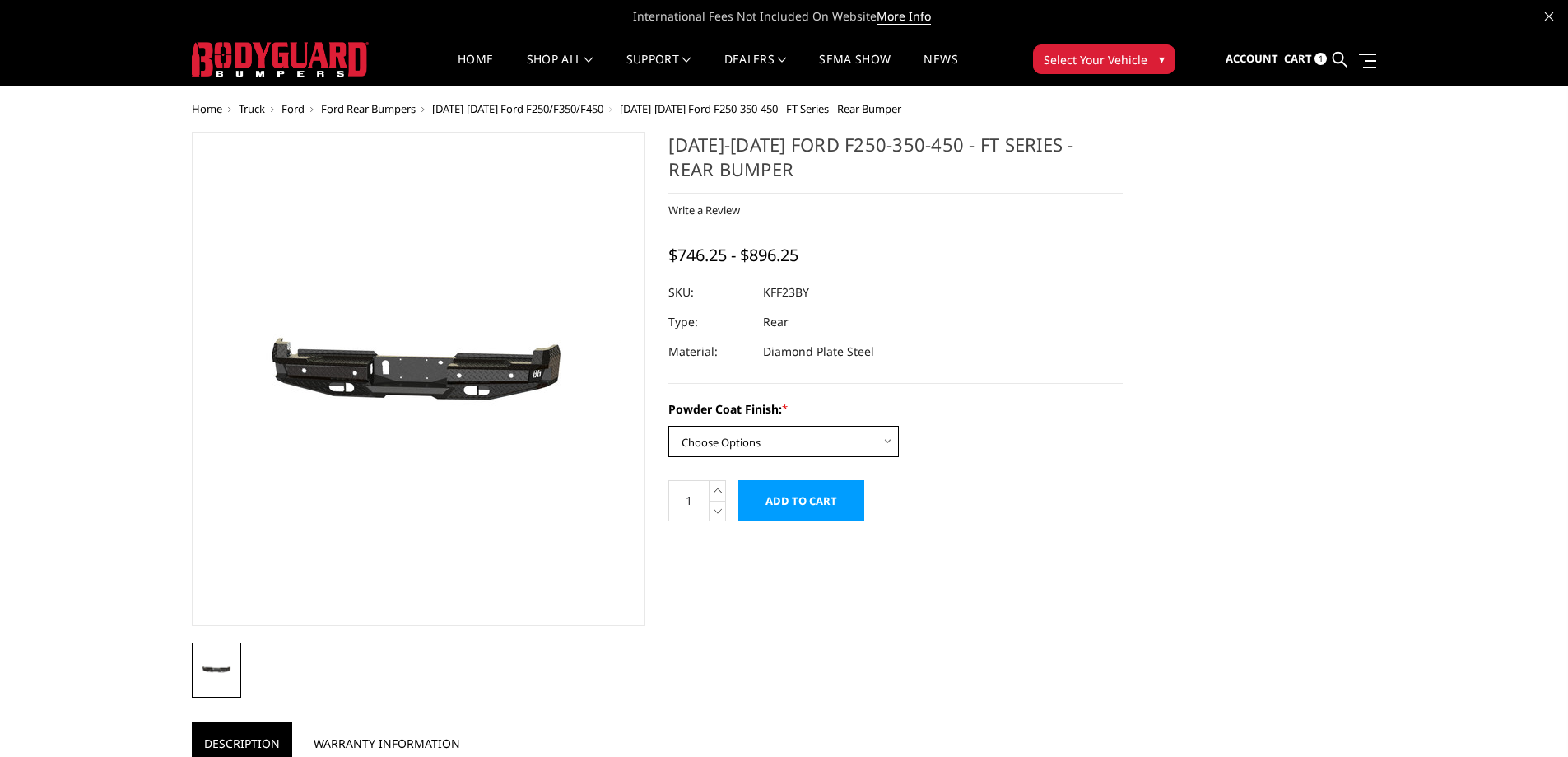
click at [730, 447] on select "Choose Options Bare Metal Gloss Black Powder Coat Textured Black Powder Coat" at bounding box center [783, 441] width 231 height 31
select select "3421"
click at [668, 426] on select "Choose Options Bare Metal Gloss Black Powder Coat Textured Black Powder Coat" at bounding box center [783, 441] width 231 height 31
click at [798, 495] on input "Add to Cart" at bounding box center [801, 500] width 126 height 41
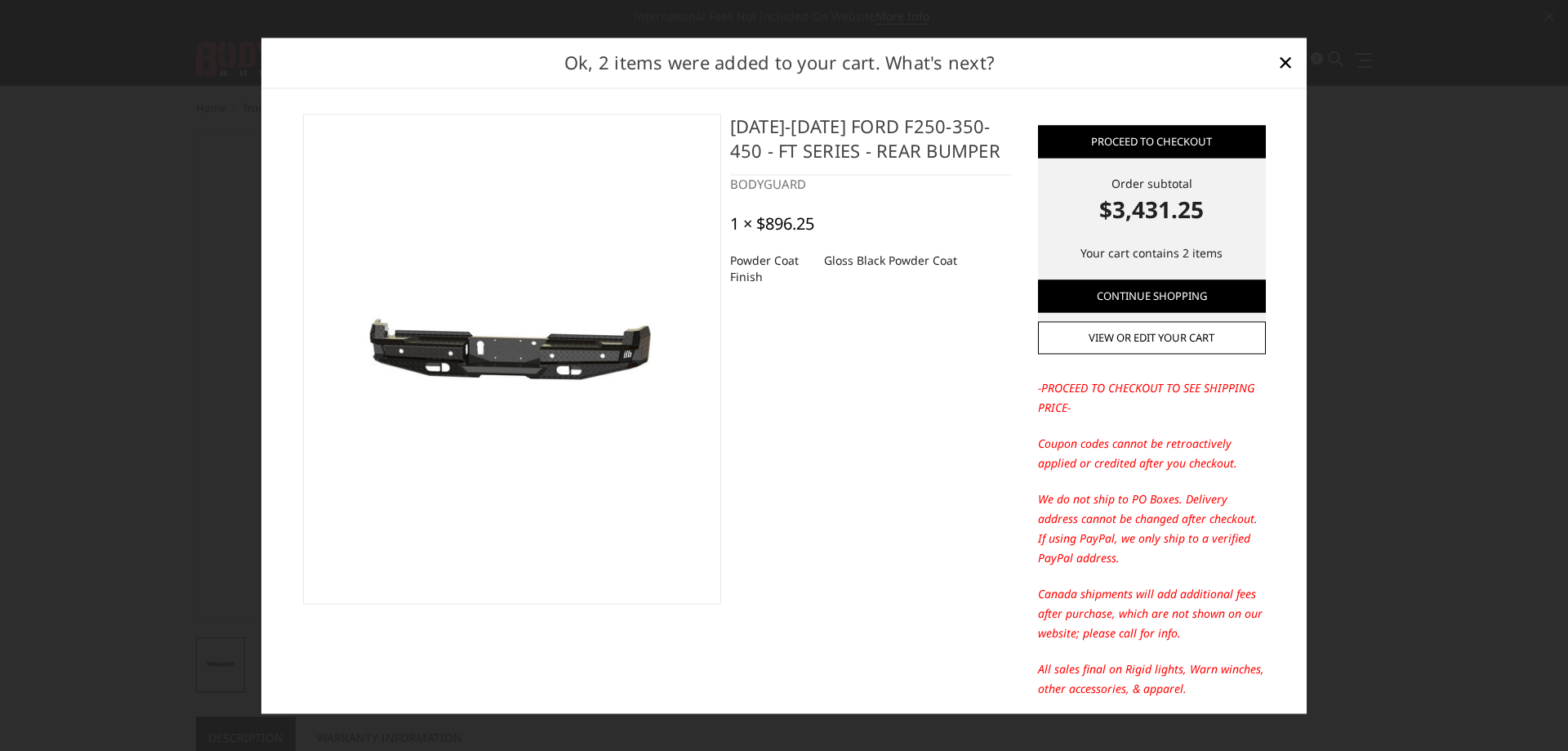
click at [1271, 59] on h2 "Ok, 2 items were added to your cart. What's next?" at bounding box center [780, 62] width 985 height 27
click at [1283, 62] on span "×" at bounding box center [1286, 62] width 14 height 35
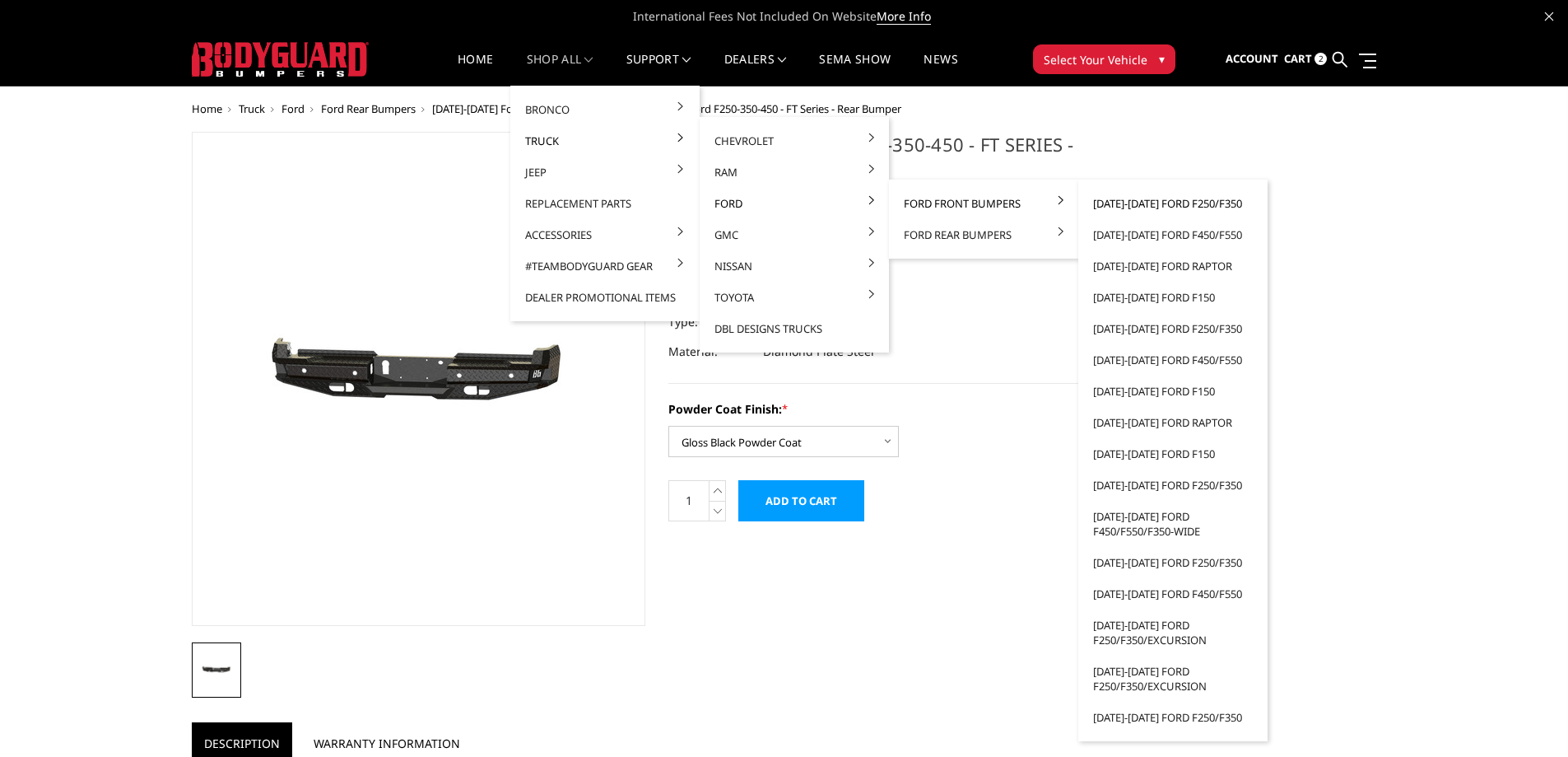
click at [1139, 202] on link "[DATE]-[DATE] Ford F250/F350" at bounding box center [1172, 203] width 176 height 31
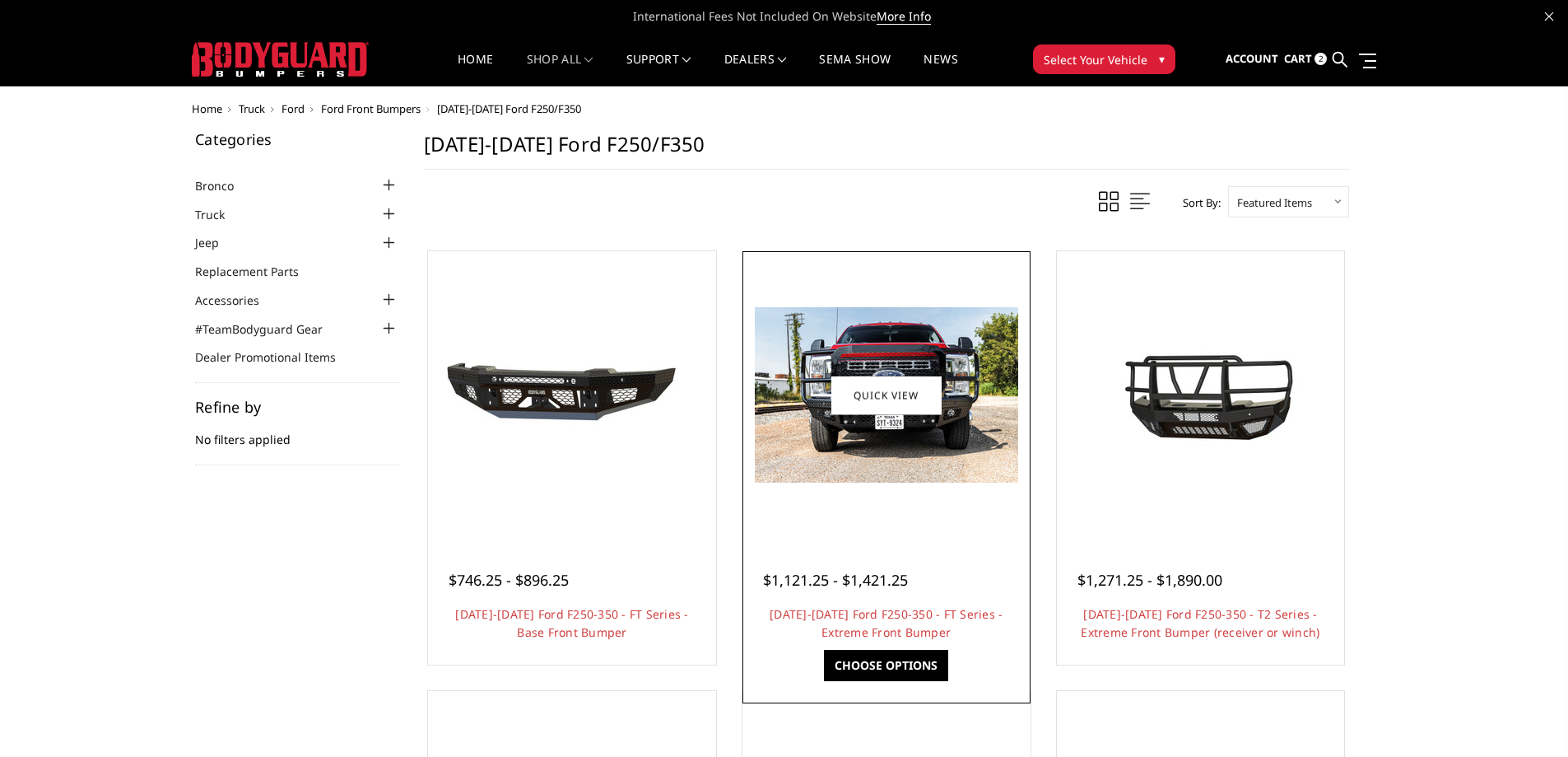
click at [916, 435] on img at bounding box center [886, 395] width 263 height 175
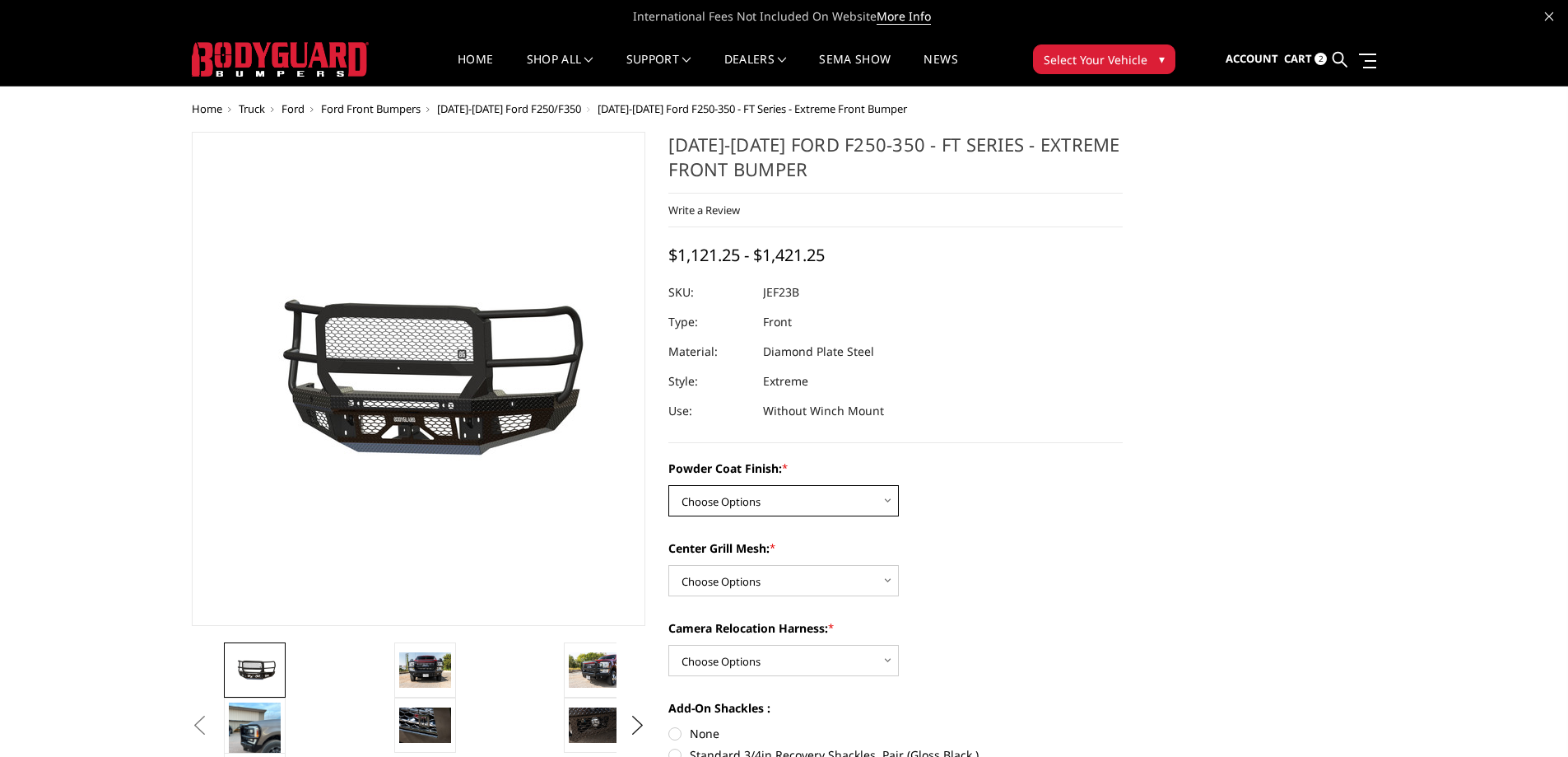
click at [767, 495] on select "Choose Options Bare Metal Gloss Black Powder Coat Textured Black Powder Coat" at bounding box center [783, 501] width 231 height 31
select select "3264"
click at [668, 485] on select "Choose Options Bare Metal Gloss Black Powder Coat Textured Black Powder Coat" at bounding box center [783, 501] width 231 height 31
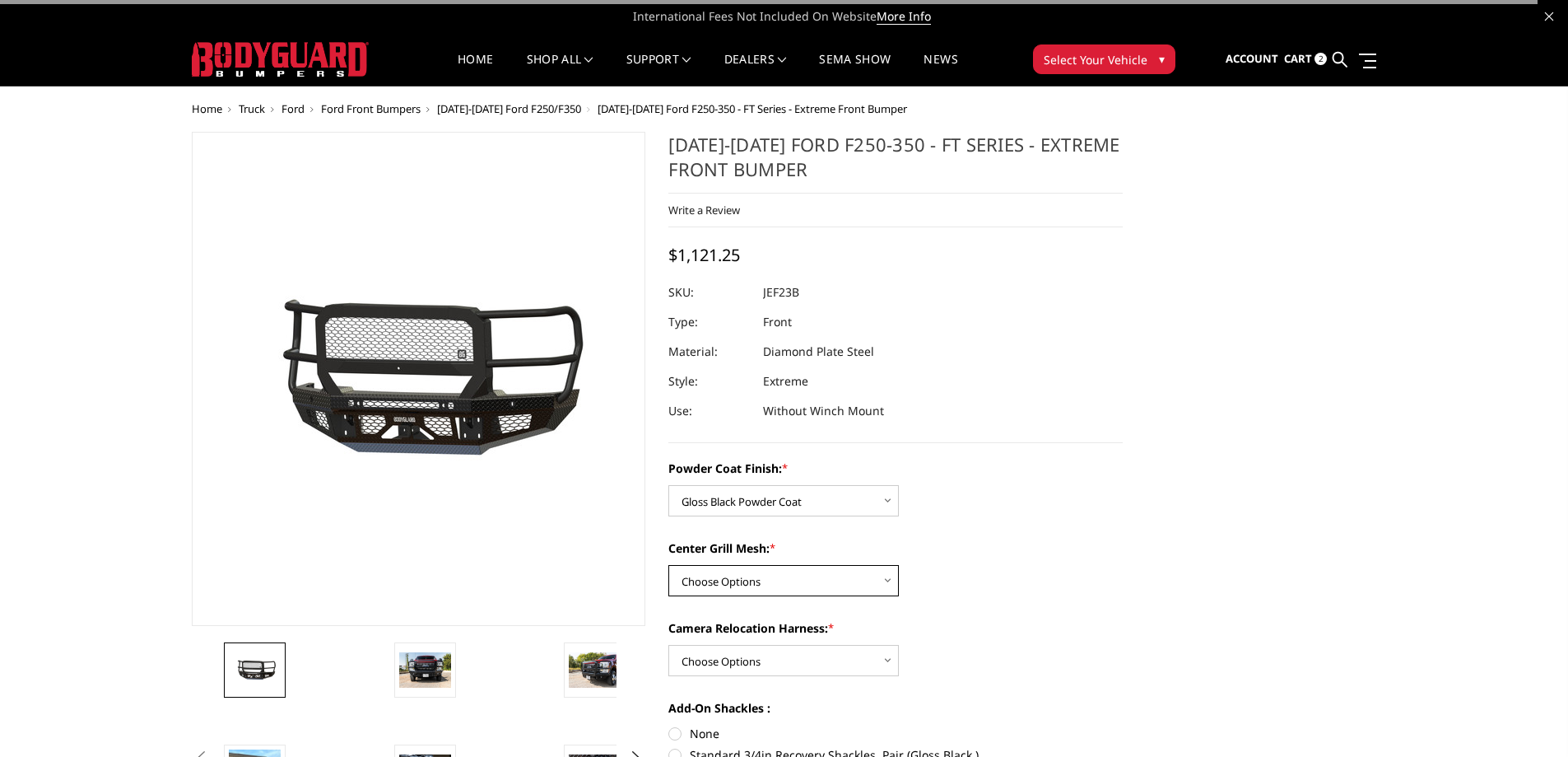
click at [725, 585] on select "Choose Options WITH Expanded Metal in Center Grill WITHOUT Expanded Metal in Ce…" at bounding box center [783, 580] width 231 height 31
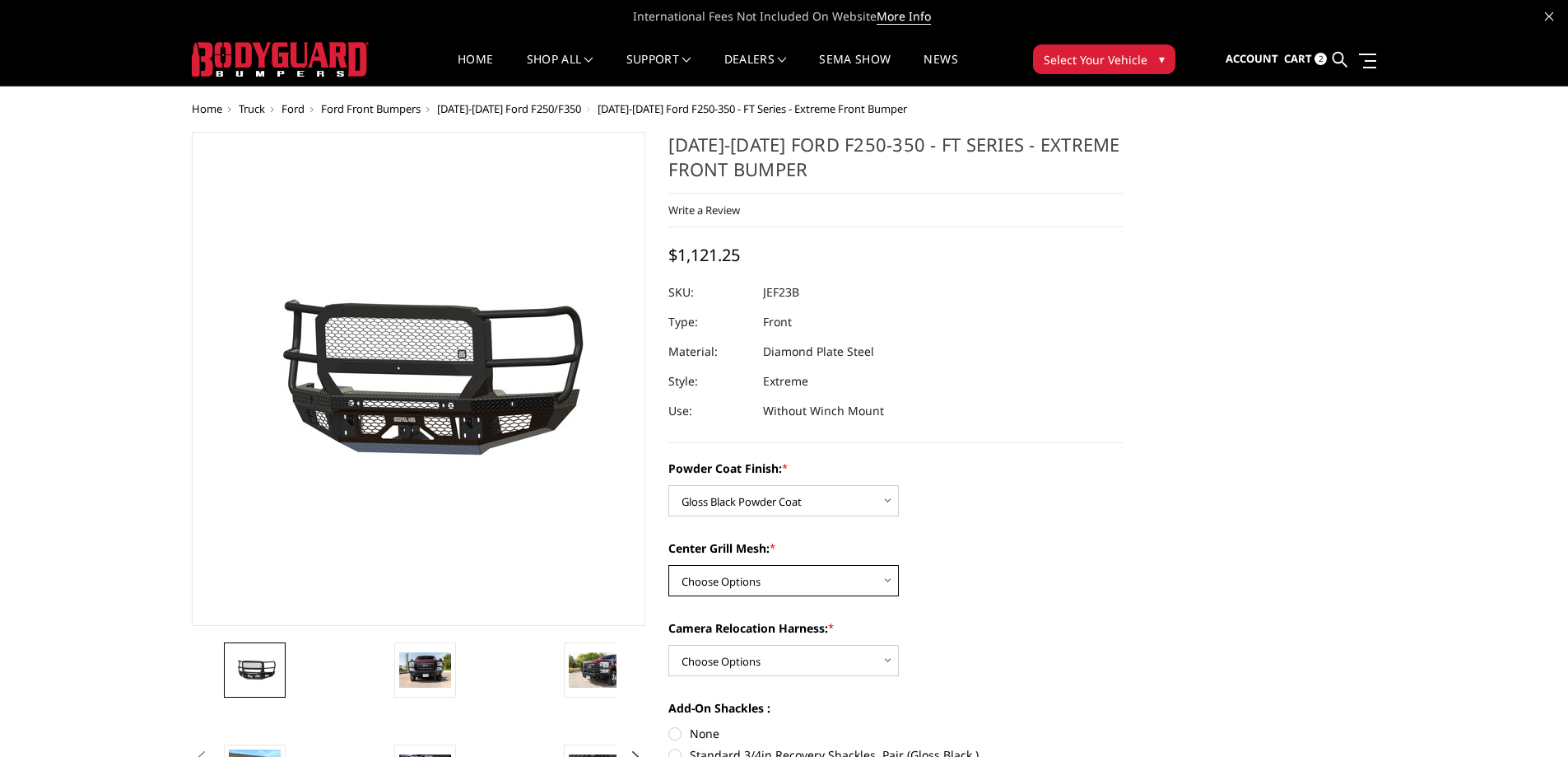
select select "3266"
click at [668, 565] on select "Choose Options WITH Expanded Metal in Center Grill WITHOUT Expanded Metal in Ce…" at bounding box center [783, 580] width 231 height 31
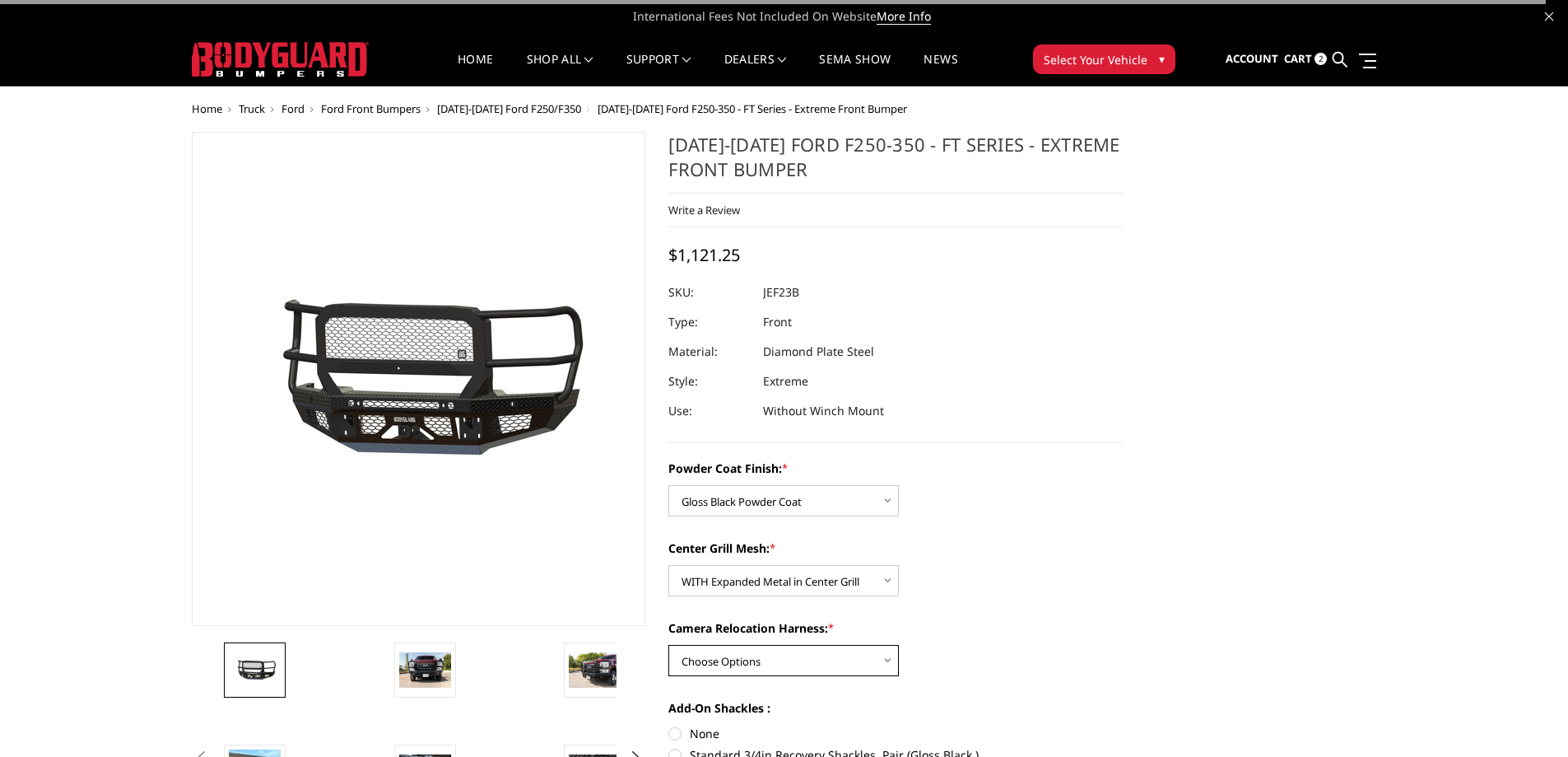
click at [742, 658] on select "Choose Options WITH Camera Relocation Harness WITHOUT Camera Relocation Harness" at bounding box center [783, 660] width 231 height 31
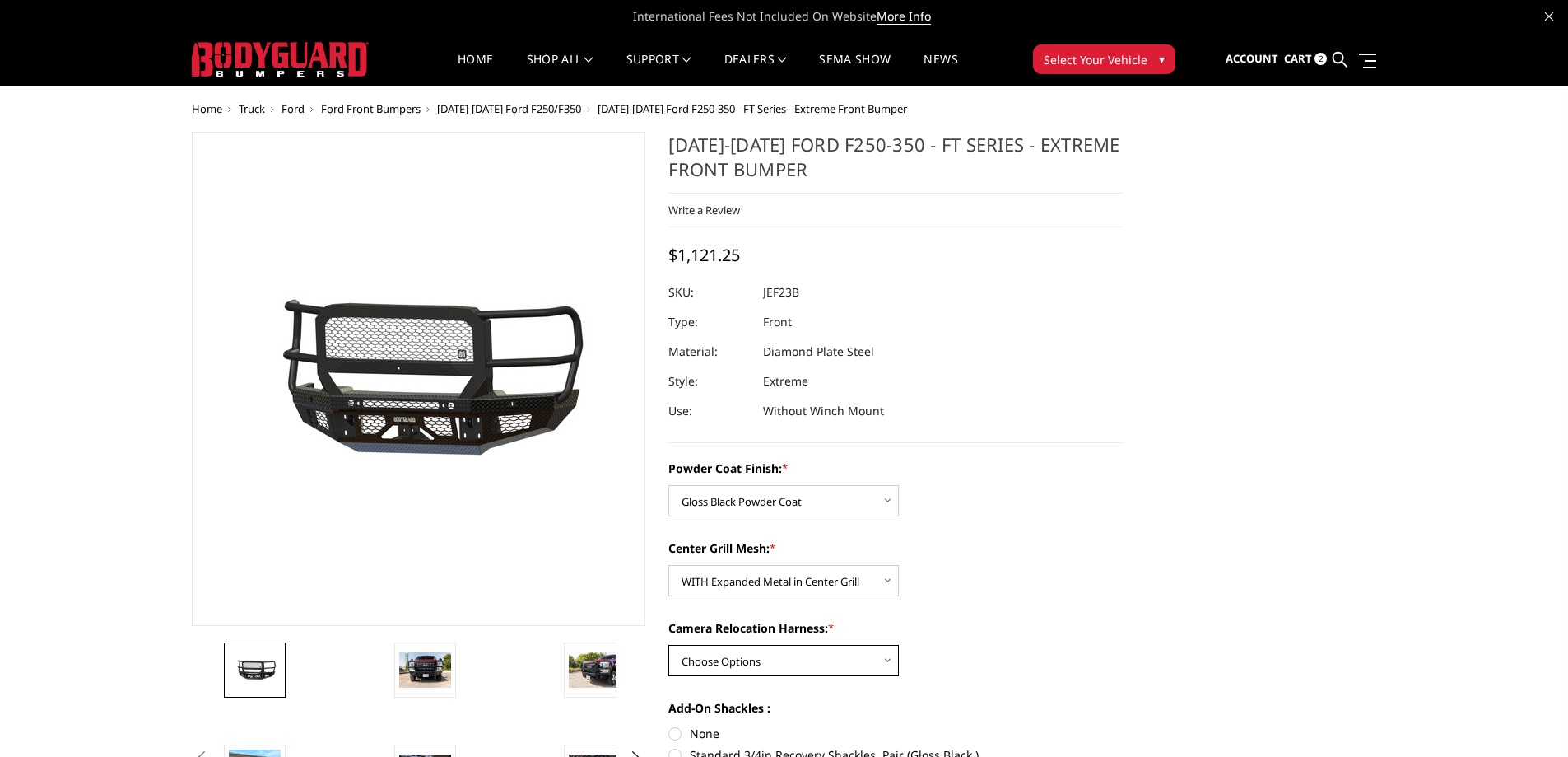
select select "3268"
click at [668, 645] on select "Choose Options WITH Camera Relocation Harness WITHOUT Camera Relocation Harness" at bounding box center [783, 660] width 231 height 31
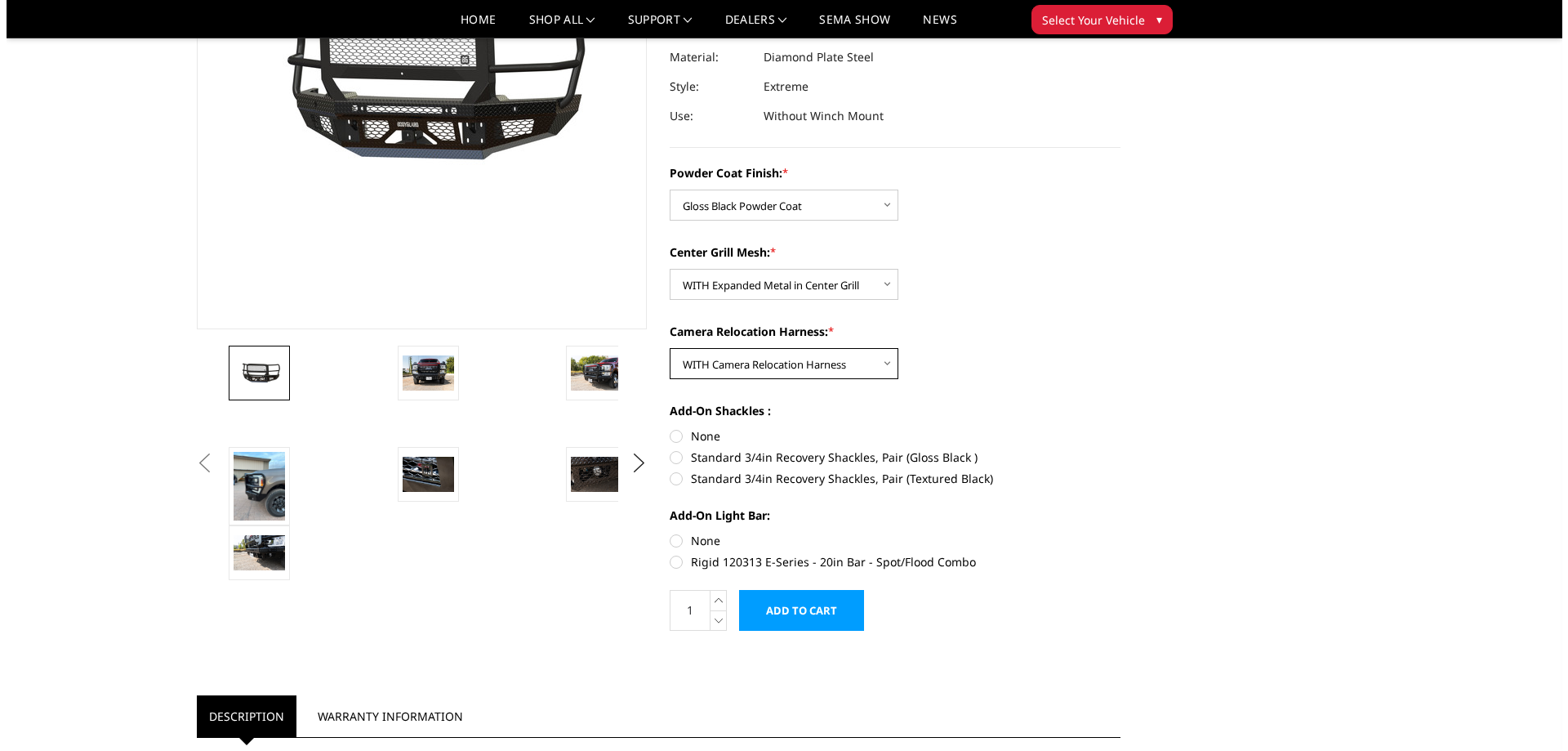
scroll to position [245, 0]
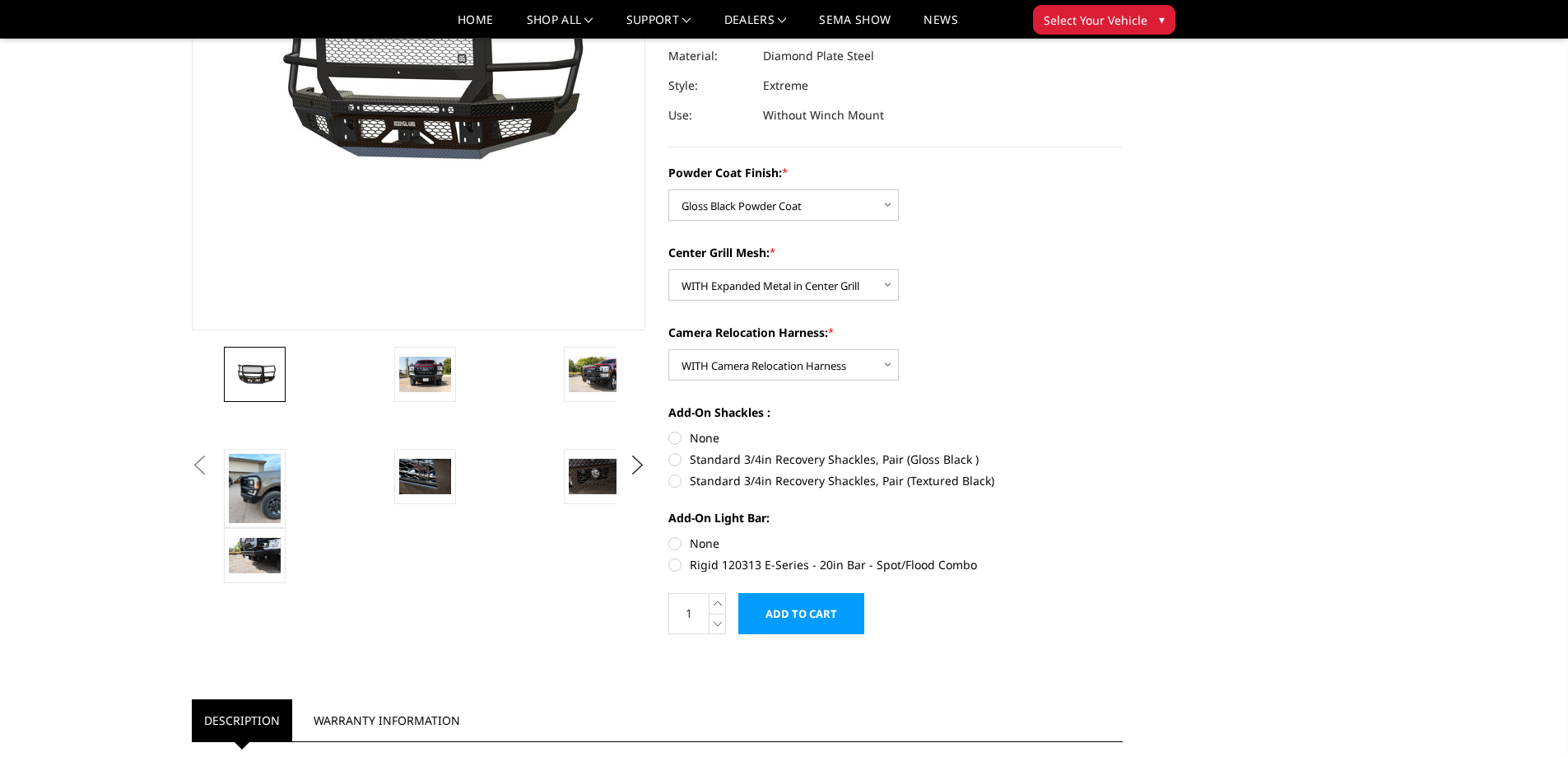
click at [679, 437] on label "None" at bounding box center [895, 437] width 454 height 17
click at [669, 430] on input "None" at bounding box center [668, 429] width 1 height 1
radio input "true"
click at [680, 547] on label "None" at bounding box center [895, 543] width 454 height 17
click at [669, 535] on input "None" at bounding box center [668, 534] width 1 height 1
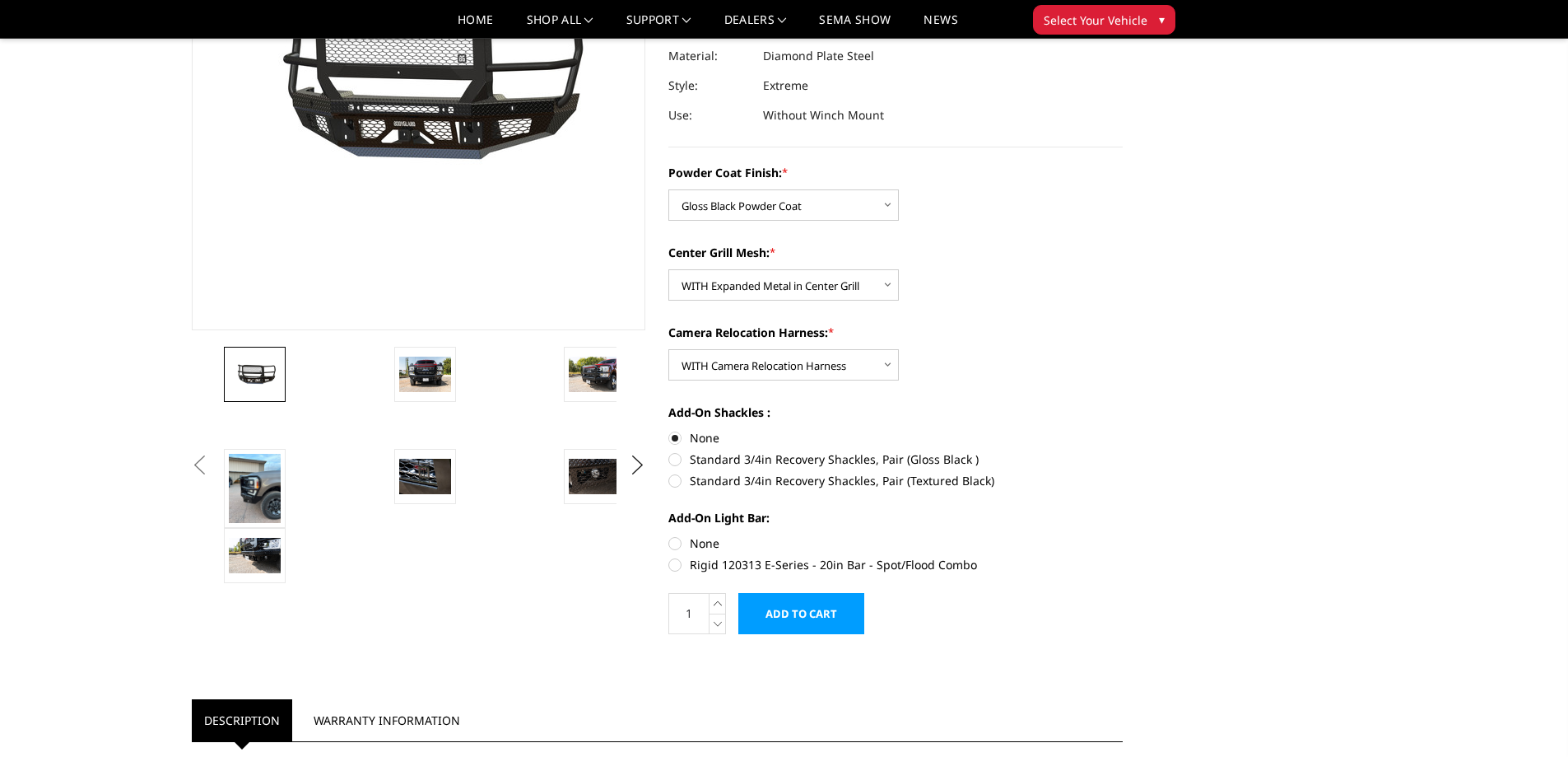
radio input "true"
click at [857, 626] on input "Add to Cart" at bounding box center [801, 613] width 126 height 41
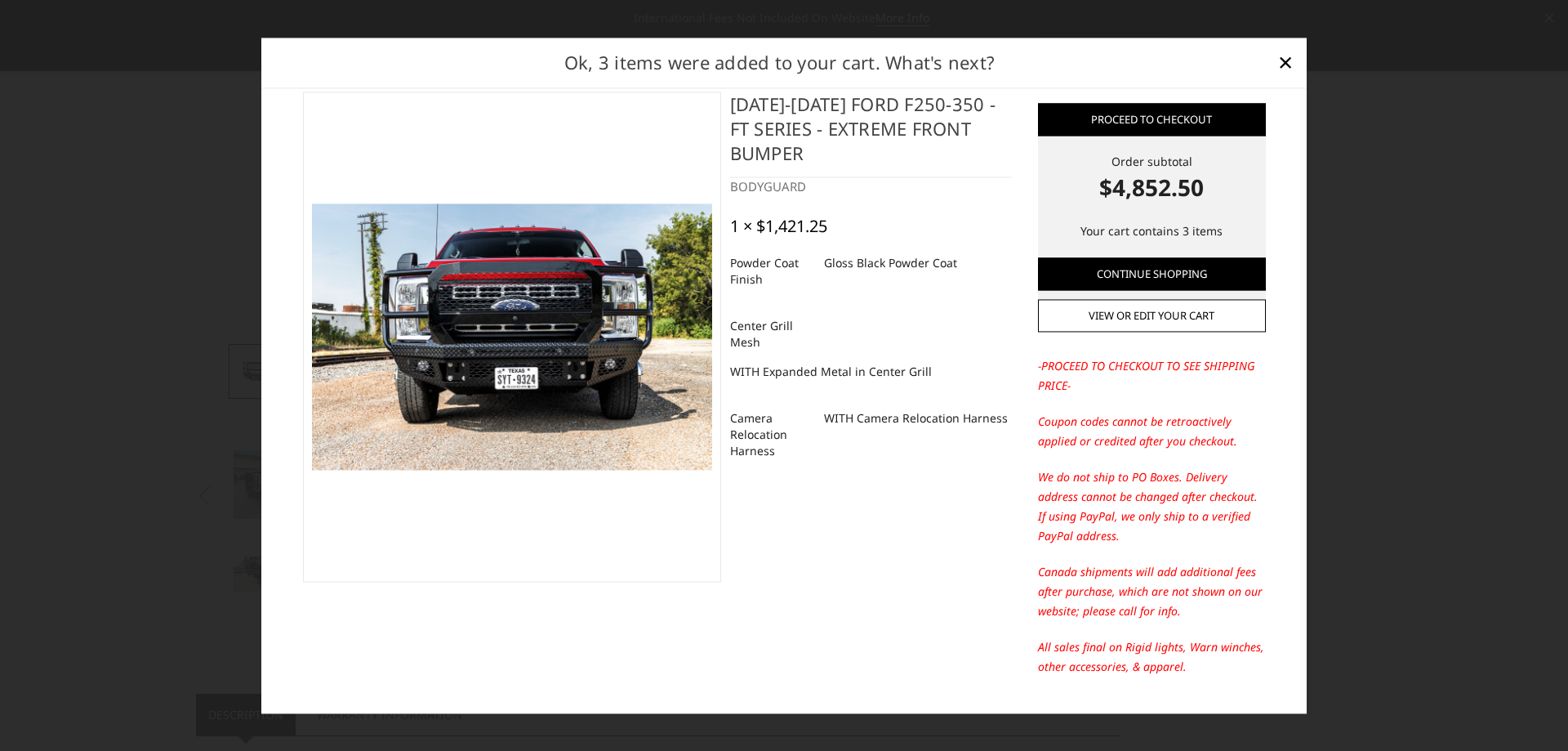
scroll to position [0, 0]
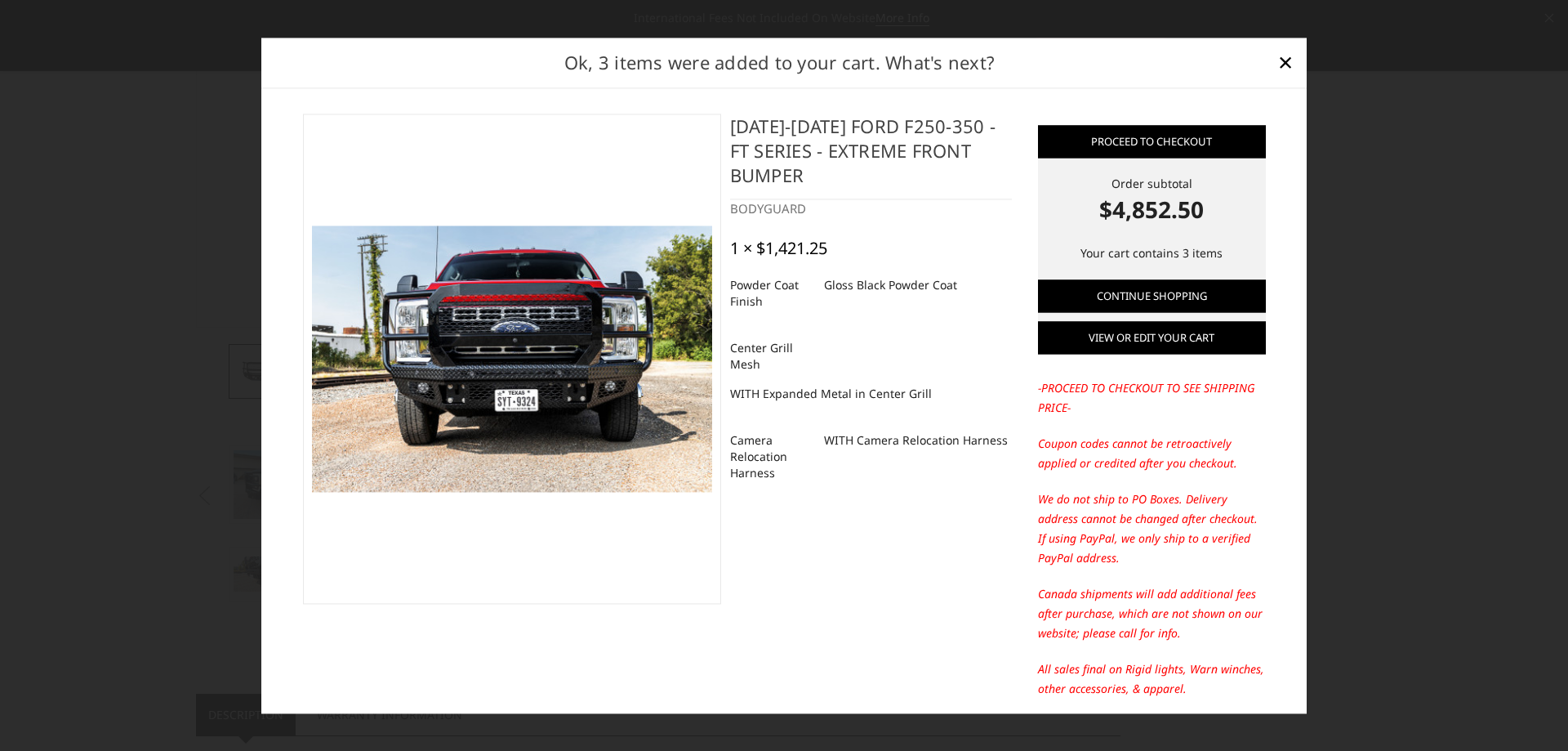
click at [1146, 338] on link "View or edit your cart" at bounding box center [1152, 337] width 228 height 33
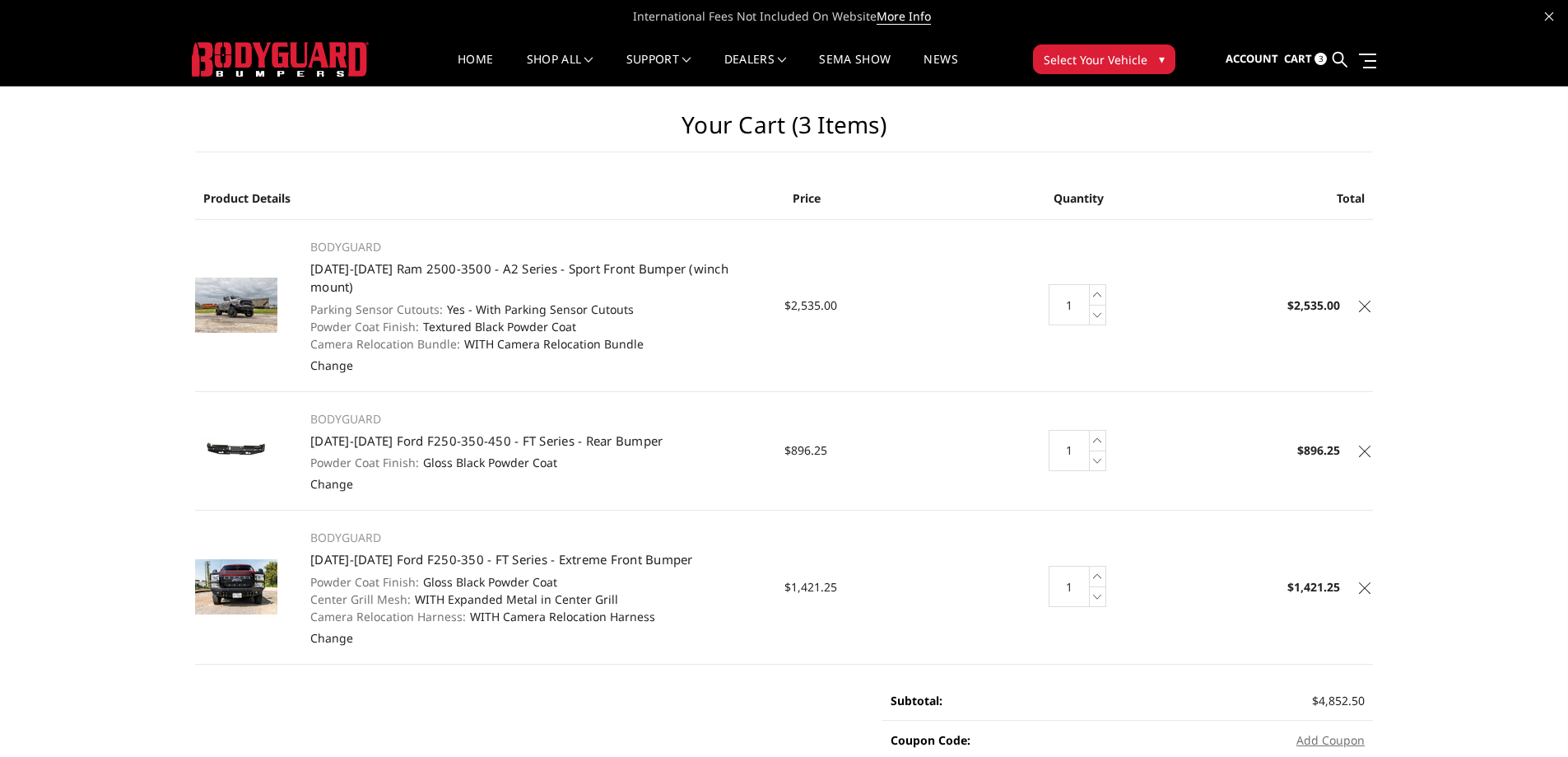
click at [1358, 301] on icon at bounding box center [1364, 306] width 12 height 12
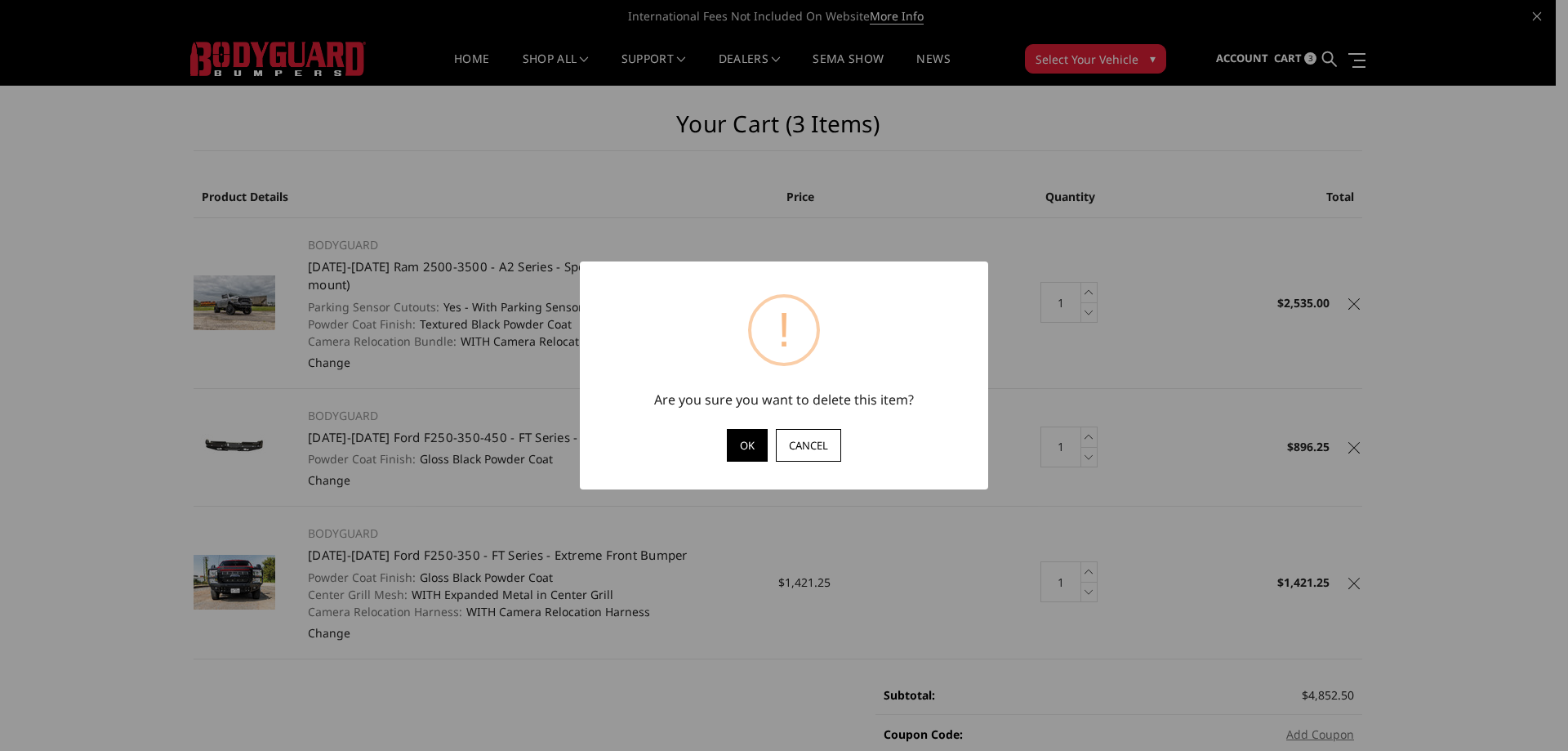
click at [737, 437] on button "OK" at bounding box center [746, 445] width 41 height 33
